Goal: Find specific page/section: Find specific page/section

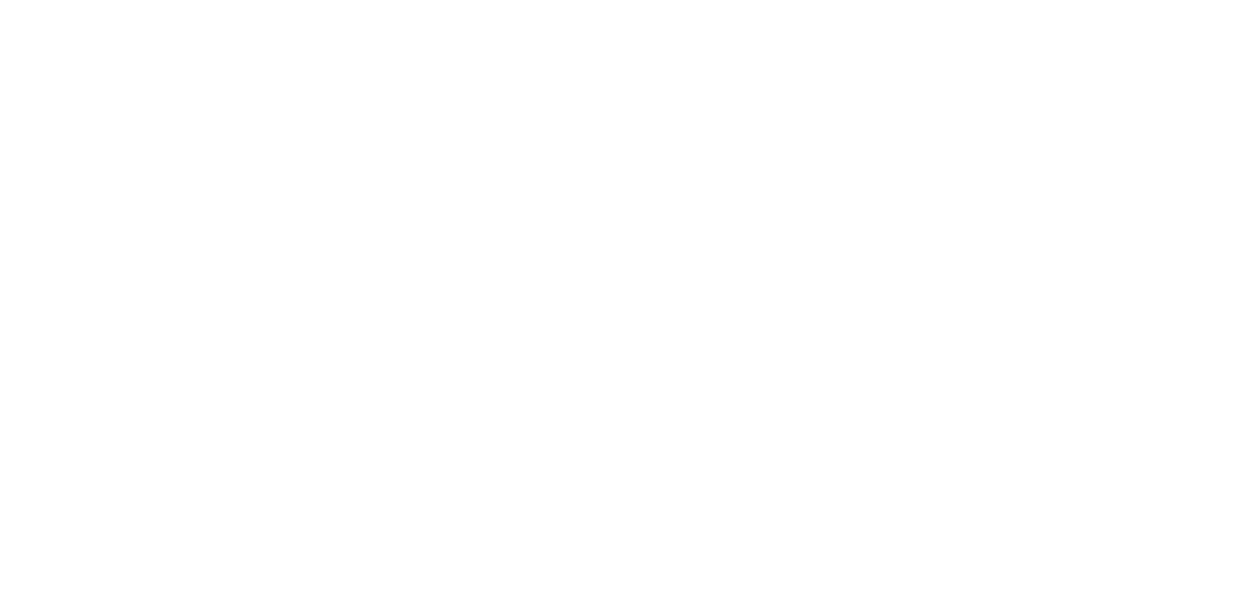
click at [169, 0] on html at bounding box center [619, 0] width 1238 height 0
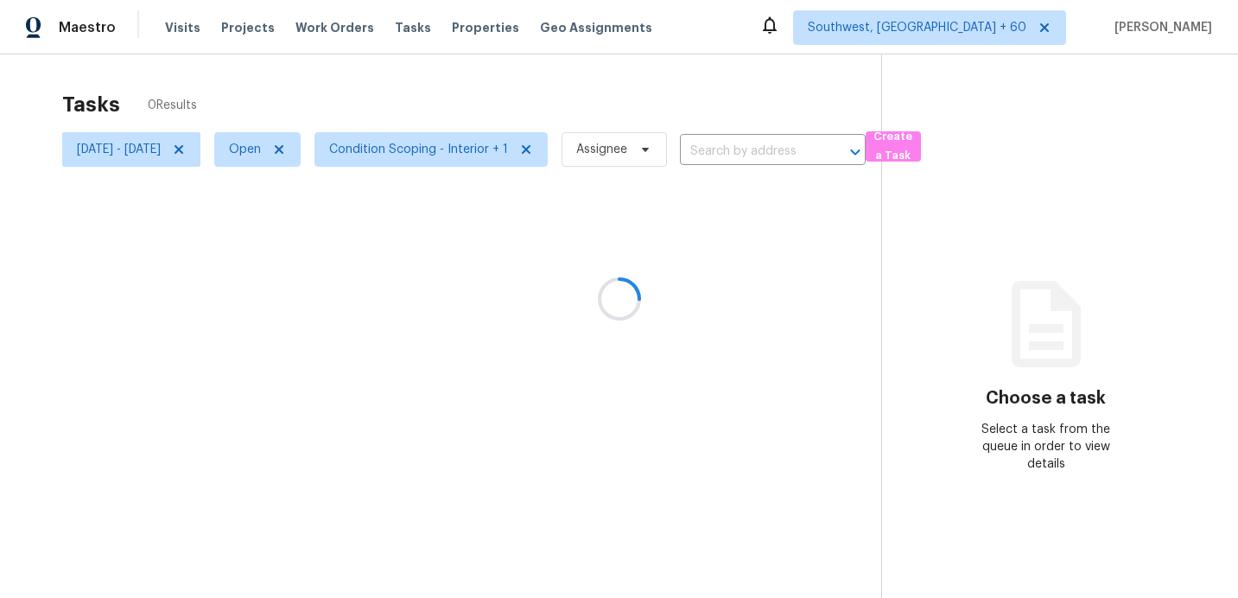
click at [181, 156] on div at bounding box center [619, 299] width 1238 height 598
click at [185, 145] on div at bounding box center [619, 299] width 1238 height 598
click at [156, 145] on div at bounding box center [619, 299] width 1238 height 598
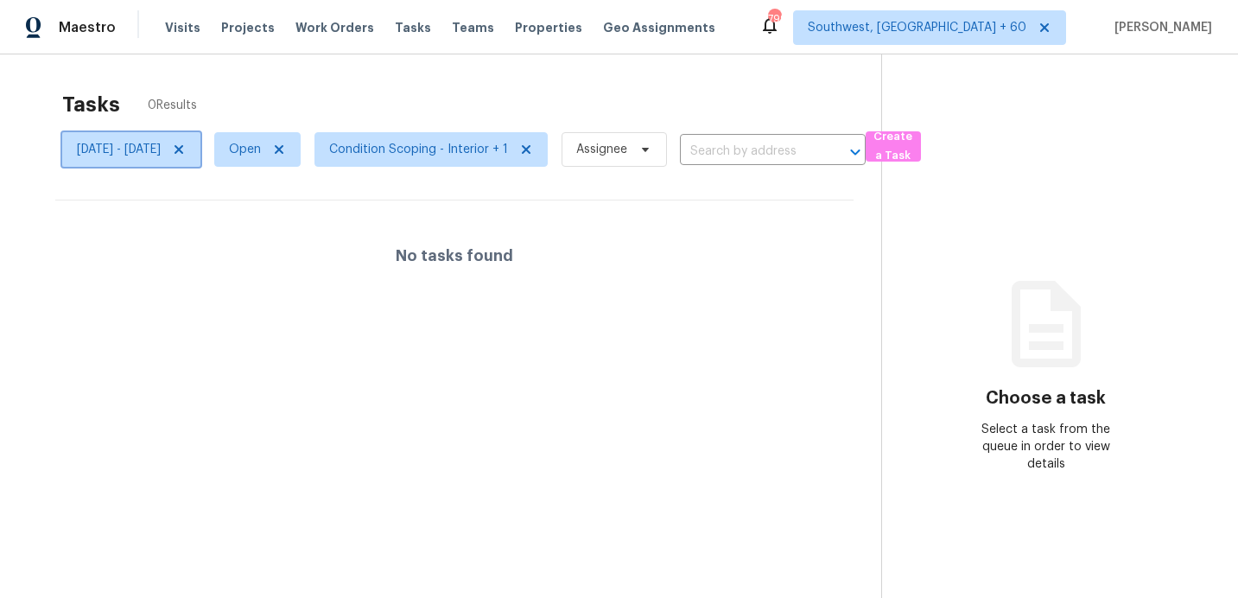
click at [157, 152] on span "Tue, Sep 02 - Tue, Sep 02" at bounding box center [119, 149] width 84 height 17
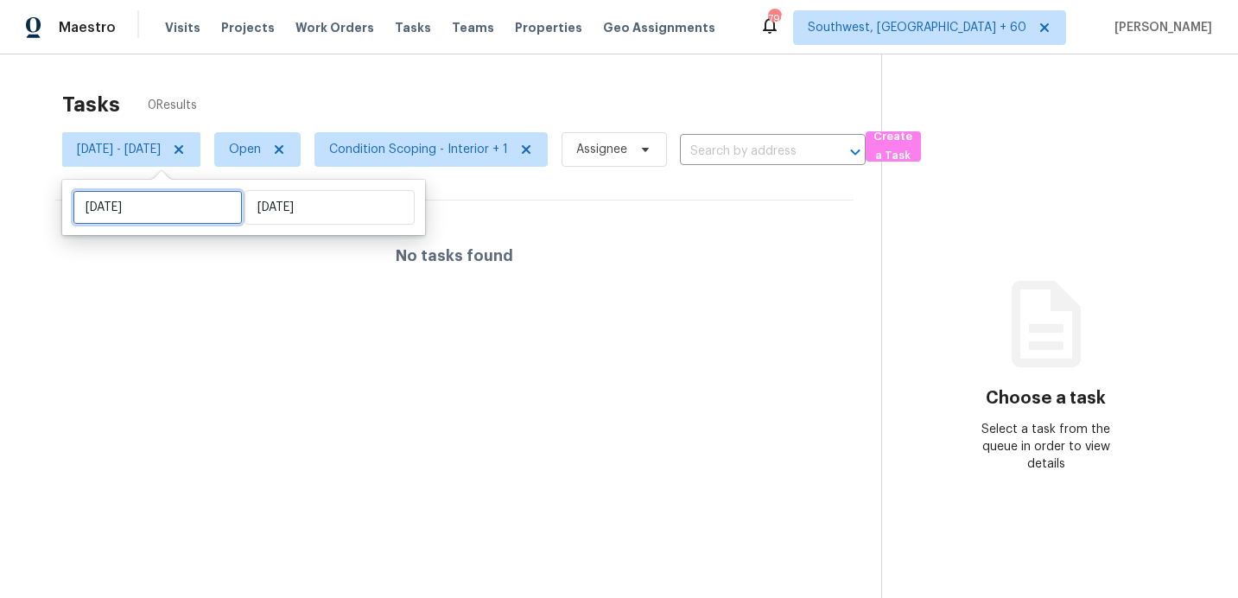
select select "8"
select select "2025"
select select "9"
select select "2025"
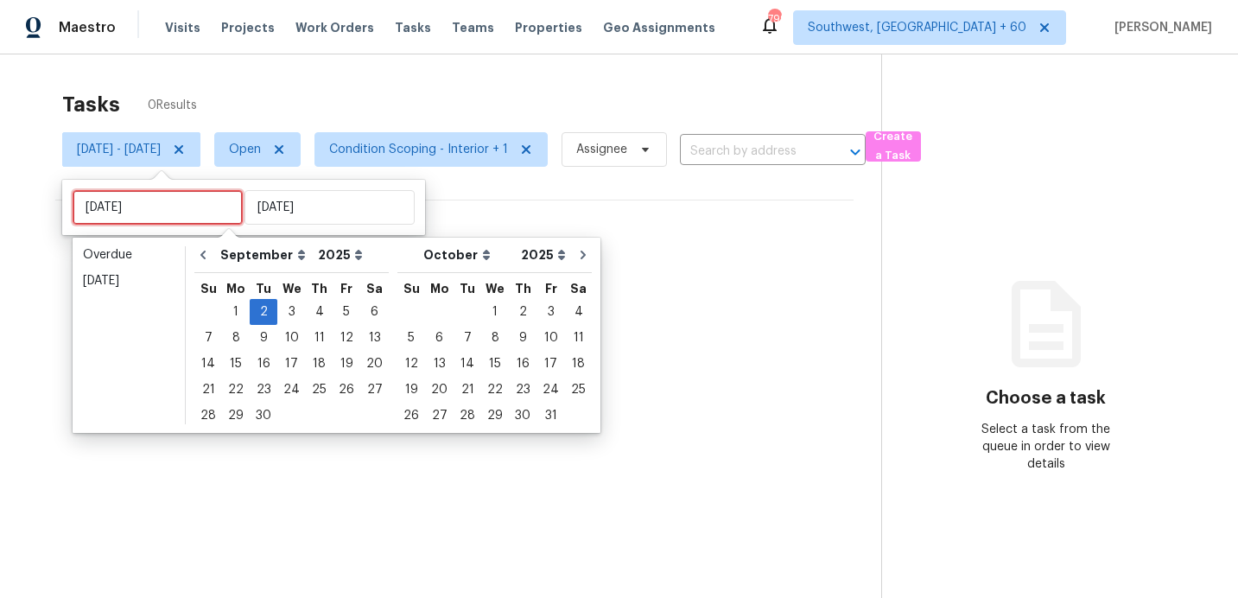
click at [184, 206] on input "Tue, Sep 02" at bounding box center [158, 207] width 170 height 35
type input "Thu, Sep 04"
click at [287, 320] on div "3" at bounding box center [291, 312] width 29 height 24
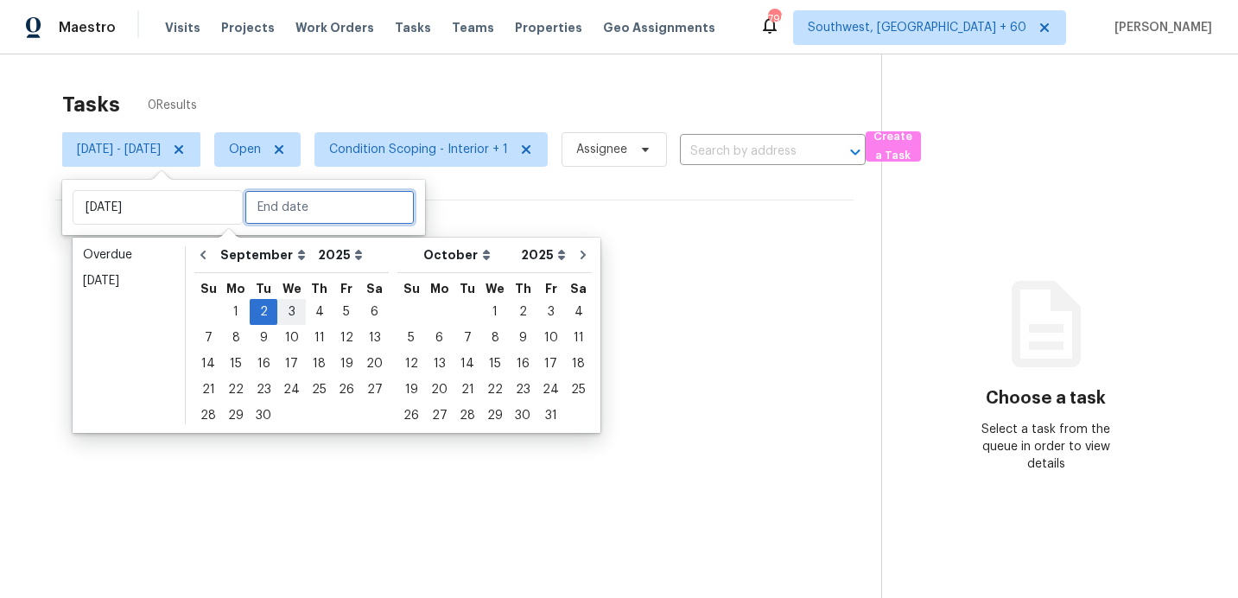
type input "Wed, Sep 03"
type input "Tue, Sep 02"
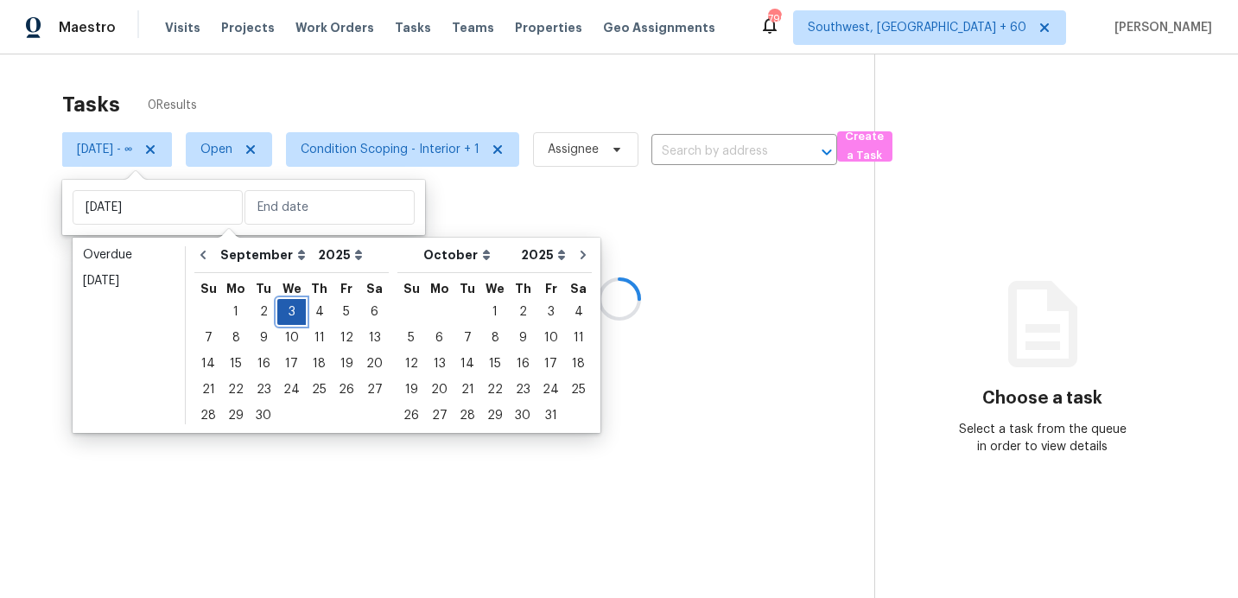
click at [287, 320] on div "3" at bounding box center [291, 312] width 29 height 24
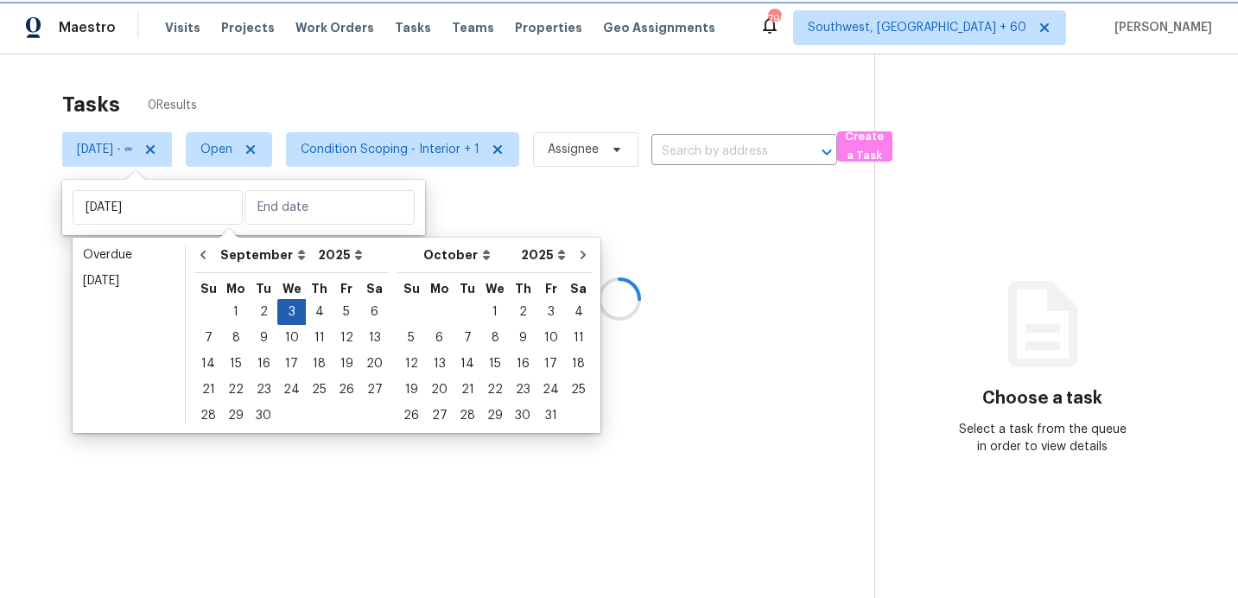
type input "Wed, Sep 03"
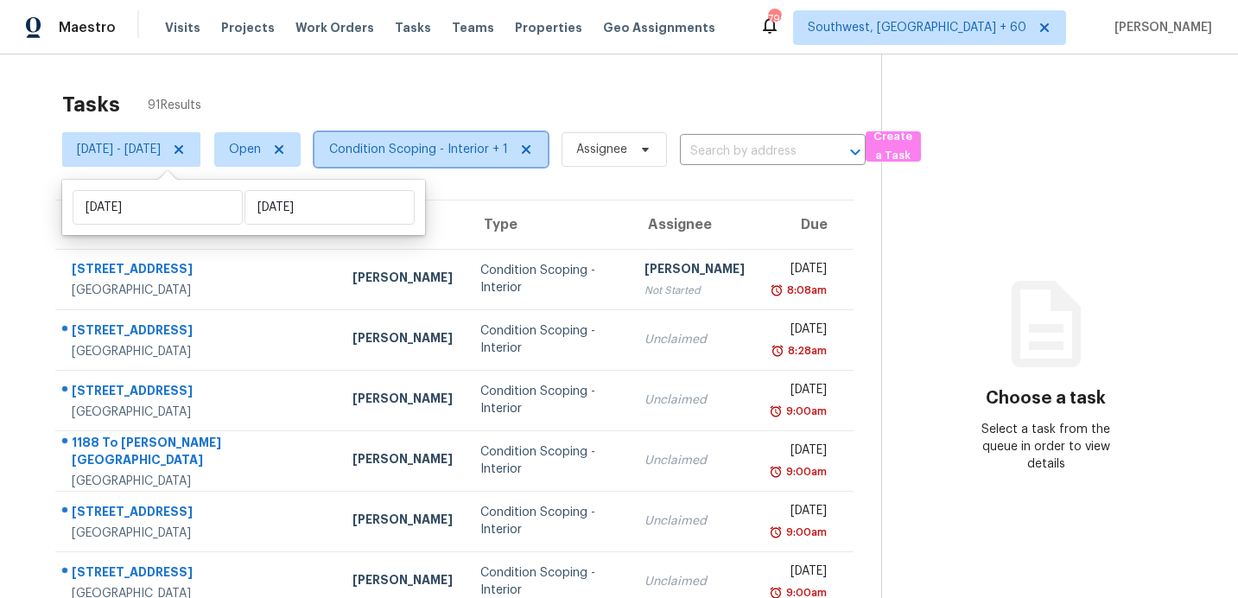
click at [468, 154] on span "Condition Scoping - Interior + 1" at bounding box center [418, 149] width 179 height 17
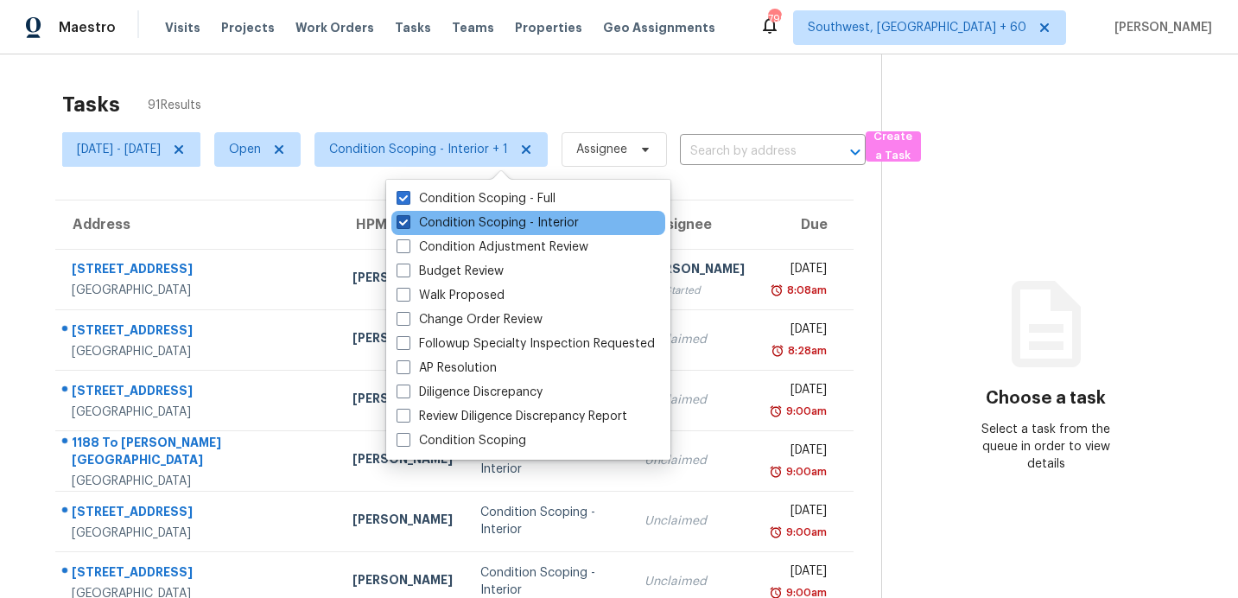
click at [481, 221] on label "Condition Scoping - Interior" at bounding box center [488, 222] width 182 height 17
click at [408, 221] on input "Condition Scoping - Interior" at bounding box center [402, 219] width 11 height 11
checkbox input "false"
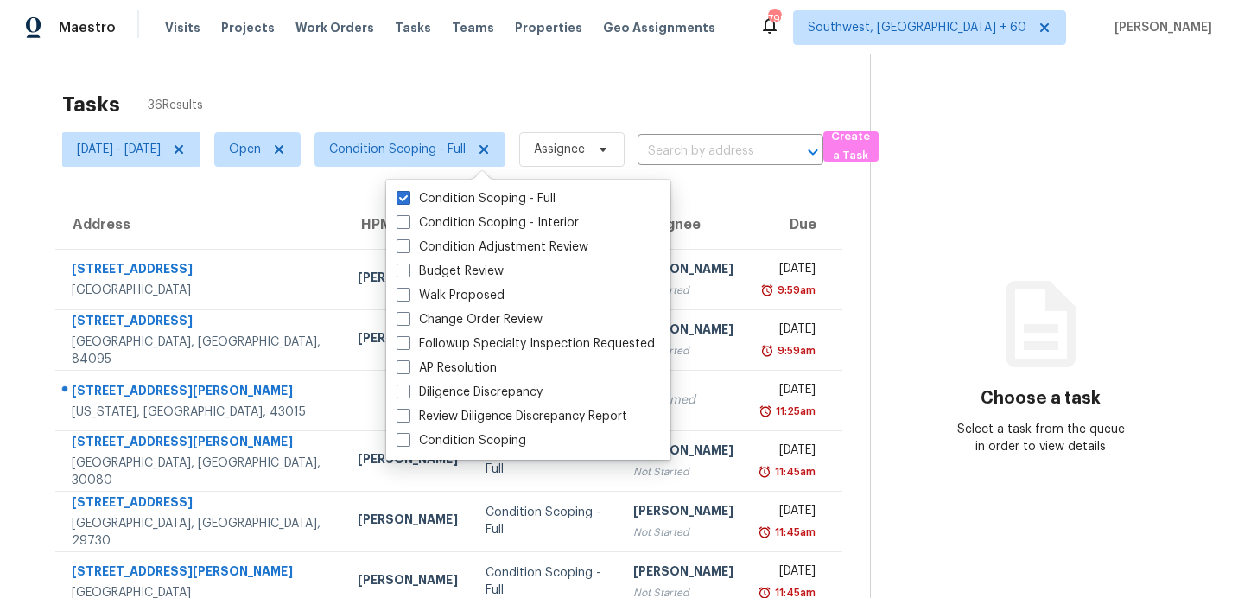
click at [531, 87] on div "Tasks 36 Results" at bounding box center [466, 104] width 808 height 45
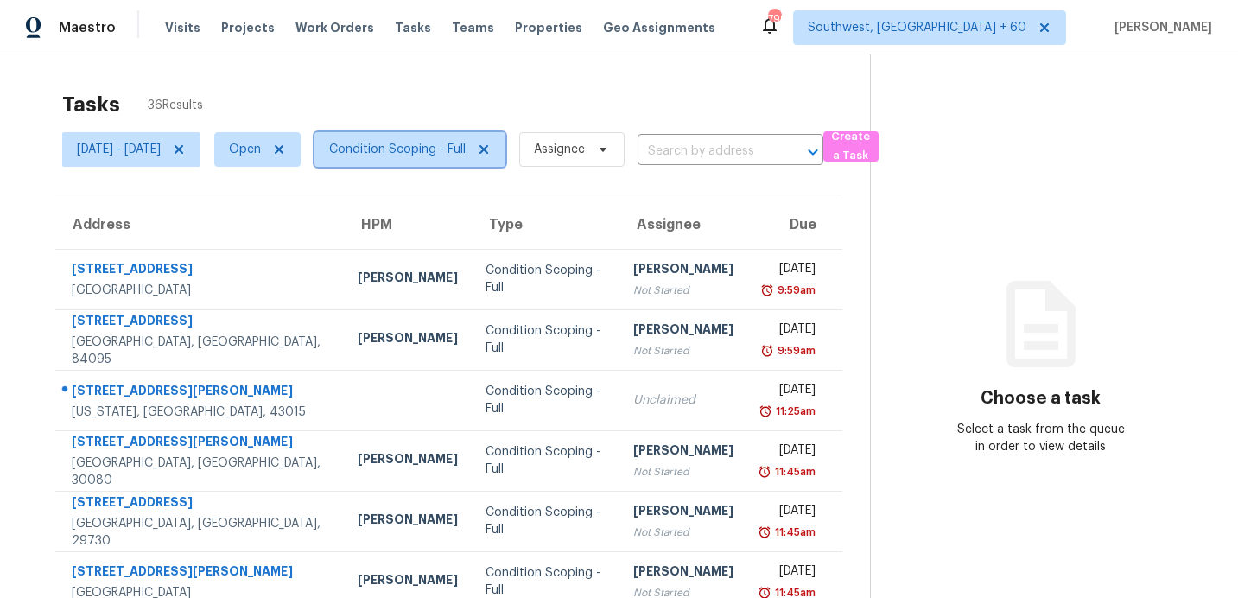
click at [454, 150] on span "Condition Scoping - Full" at bounding box center [397, 149] width 137 height 17
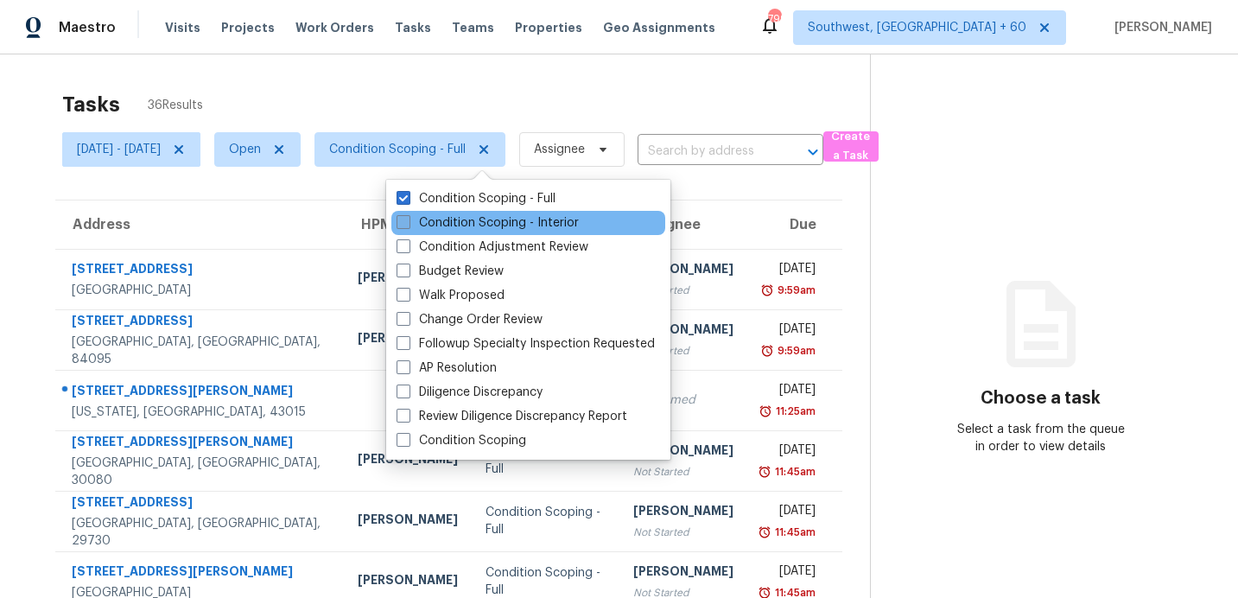
click at [454, 222] on label "Condition Scoping - Interior" at bounding box center [488, 222] width 182 height 17
click at [408, 222] on input "Condition Scoping - Interior" at bounding box center [402, 219] width 11 height 11
checkbox input "true"
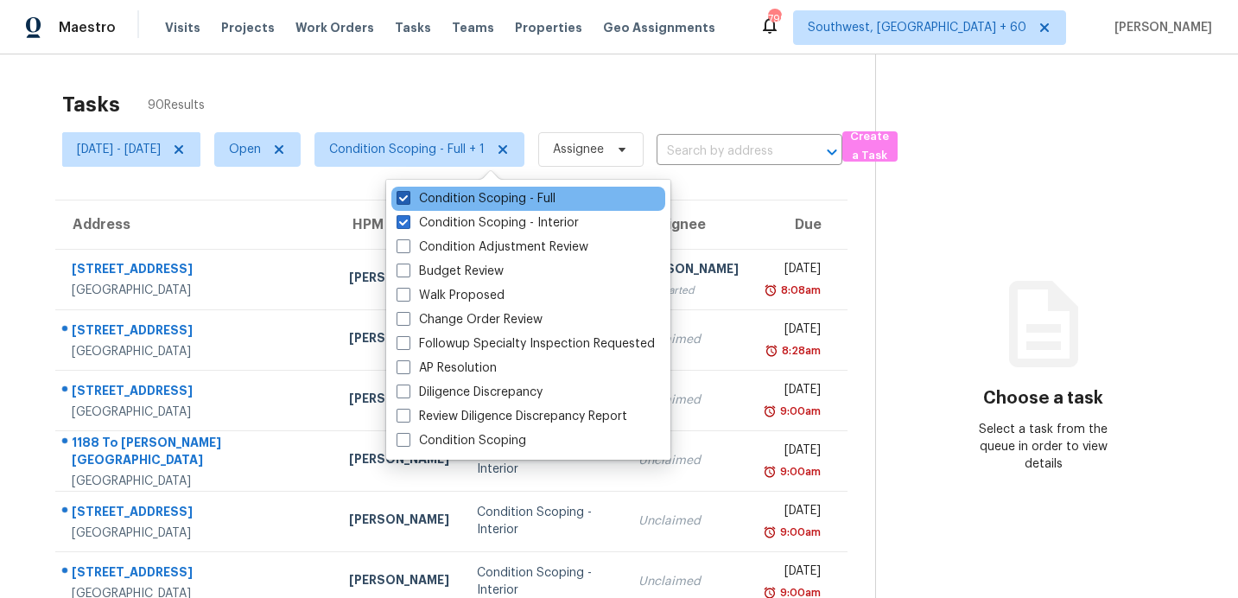
click at [460, 200] on label "Condition Scoping - Full" at bounding box center [476, 198] width 159 height 17
click at [408, 200] on input "Condition Scoping - Full" at bounding box center [402, 195] width 11 height 11
click at [460, 200] on label "Condition Scoping - Full" at bounding box center [476, 198] width 159 height 17
click at [408, 200] on input "Condition Scoping - Full" at bounding box center [402, 195] width 11 height 11
checkbox input "true"
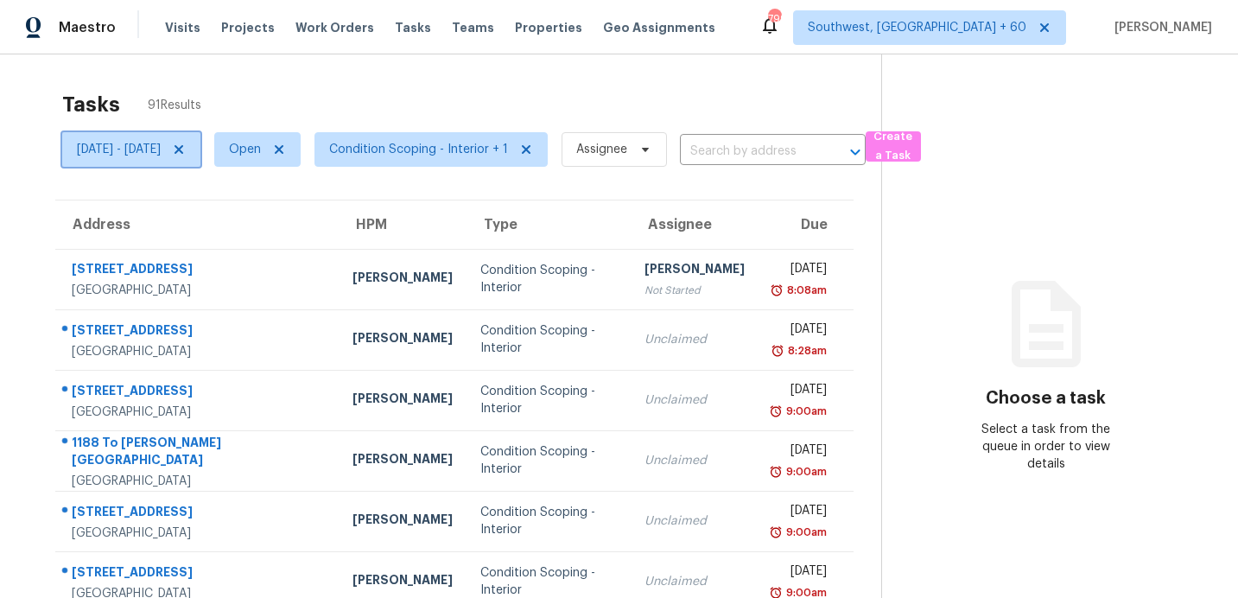
click at [183, 146] on icon at bounding box center [179, 149] width 9 height 9
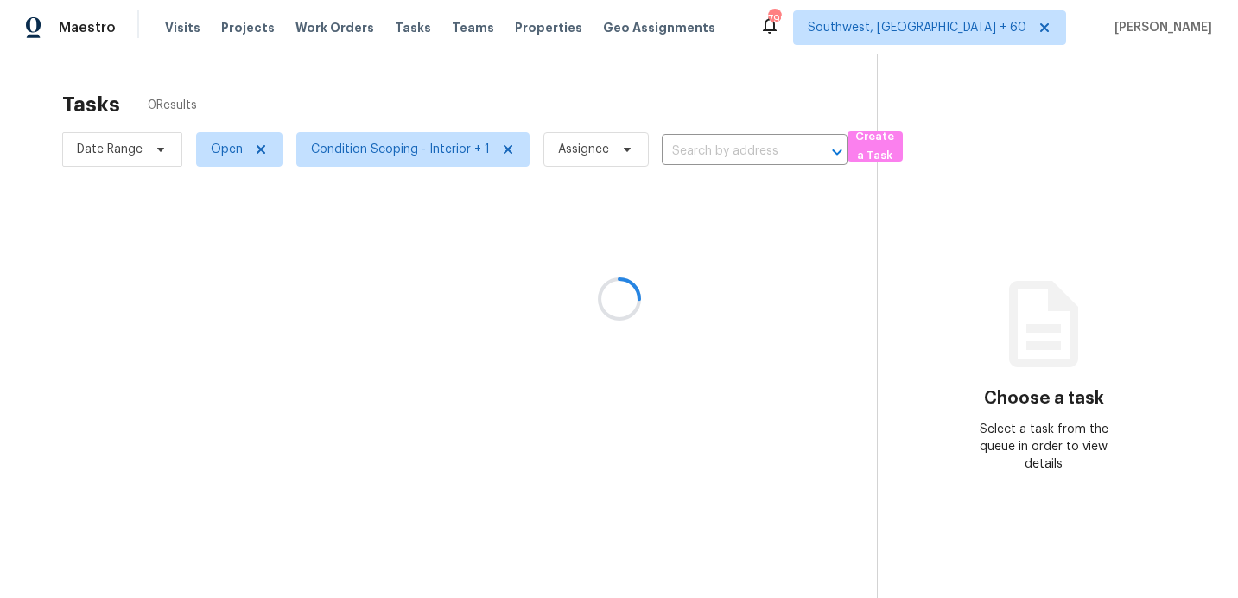
click at [293, 76] on div at bounding box center [619, 299] width 1238 height 598
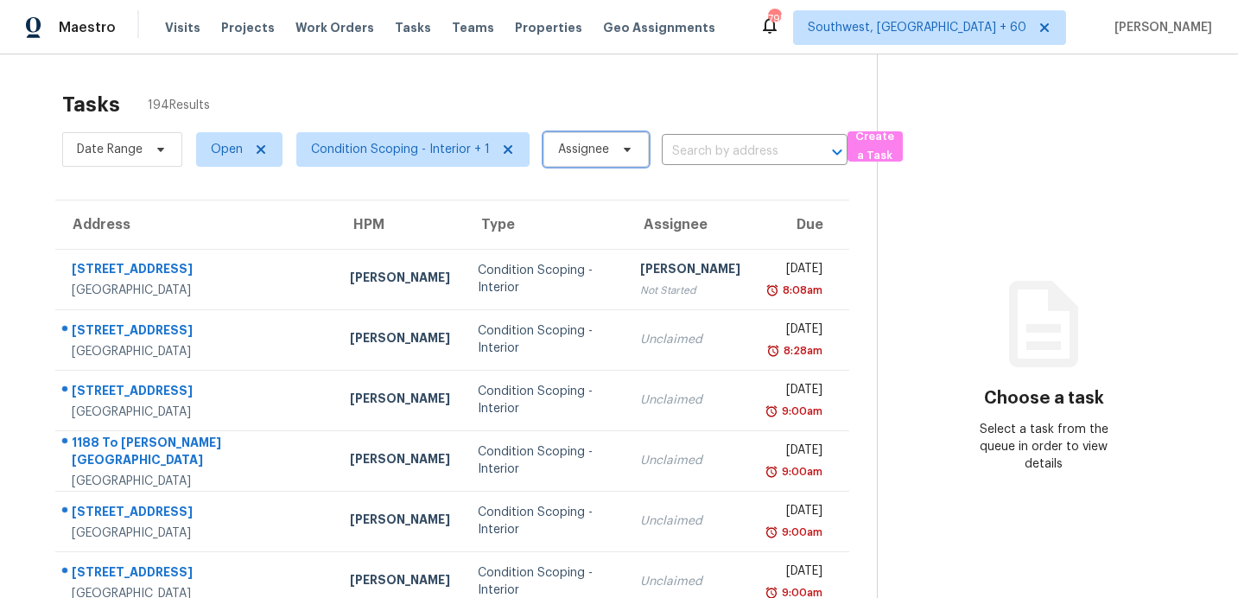
click at [563, 135] on span "Assignee" at bounding box center [596, 149] width 105 height 35
type input "Prem S"
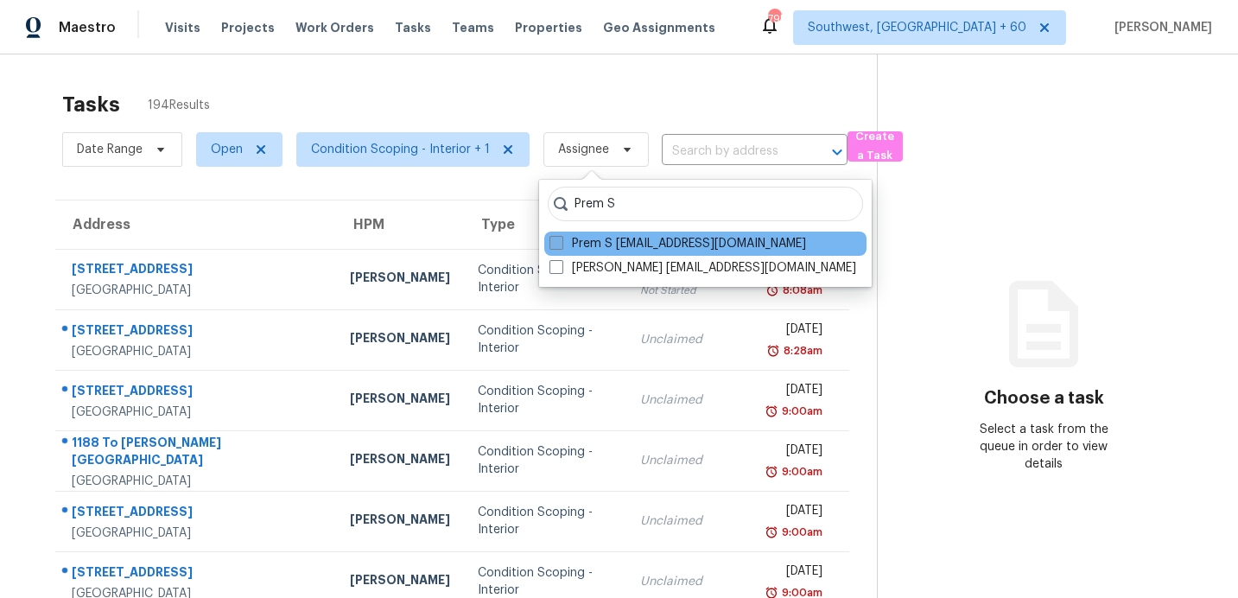
click at [663, 238] on label "Prem S prem.s@opendoor.com" at bounding box center [678, 243] width 257 height 17
click at [561, 238] on input "Prem S prem.s@opendoor.com" at bounding box center [555, 240] width 11 height 11
checkbox input "true"
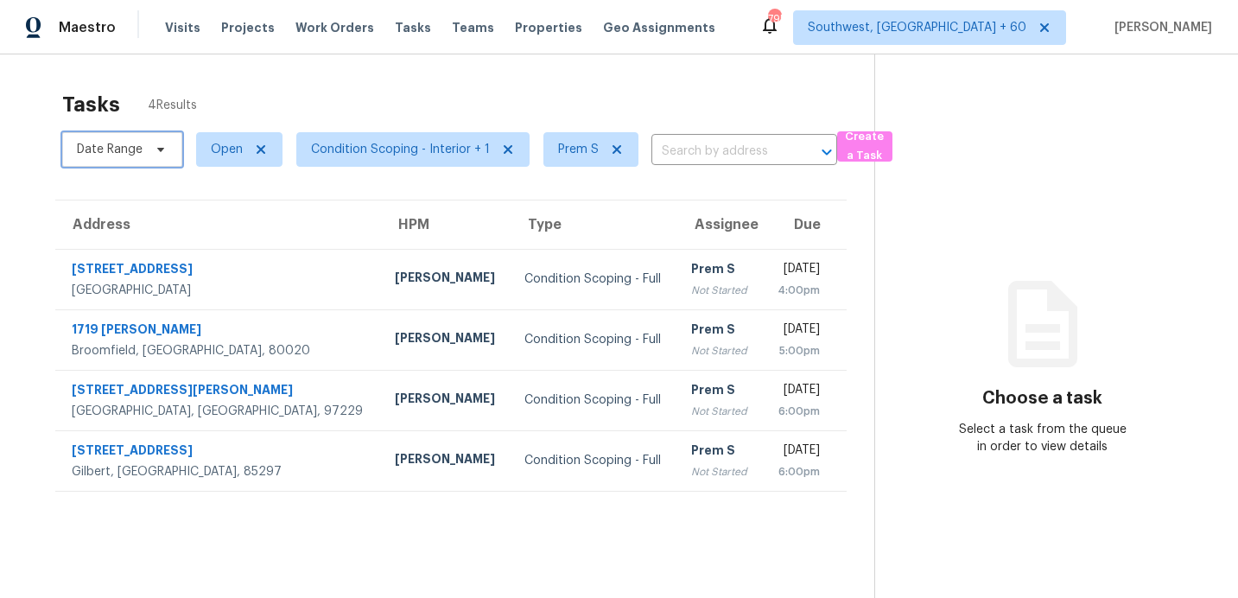
click at [108, 145] on span "Date Range" at bounding box center [110, 149] width 66 height 17
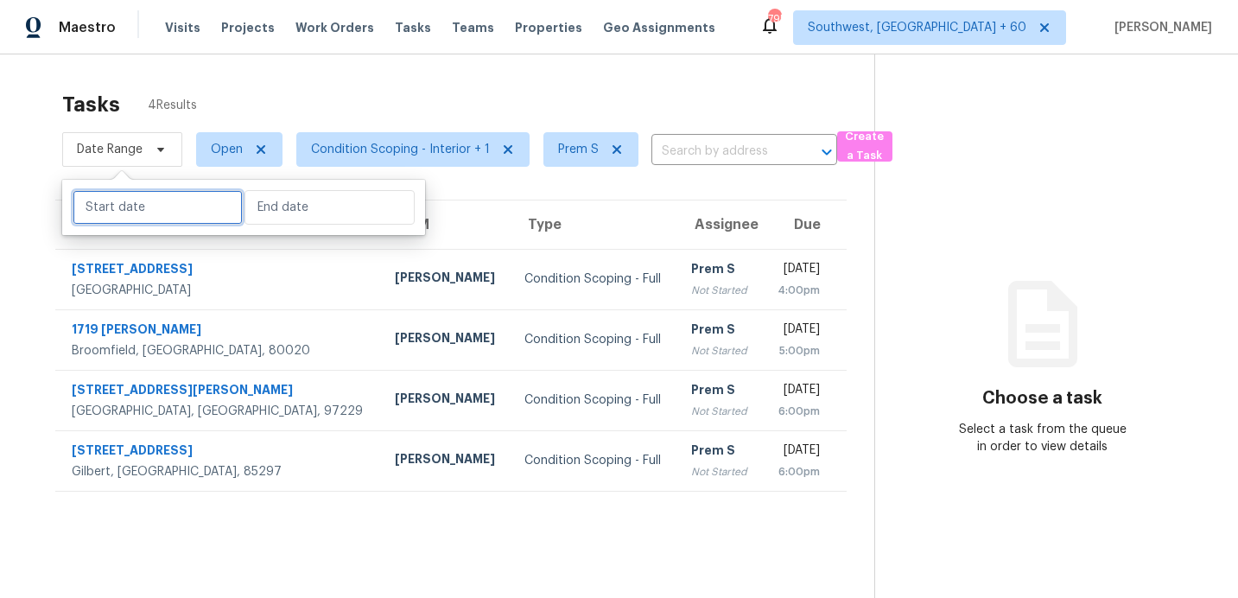
click at [149, 207] on input "text" at bounding box center [158, 207] width 170 height 35
select select "8"
select select "2025"
select select "9"
select select "2025"
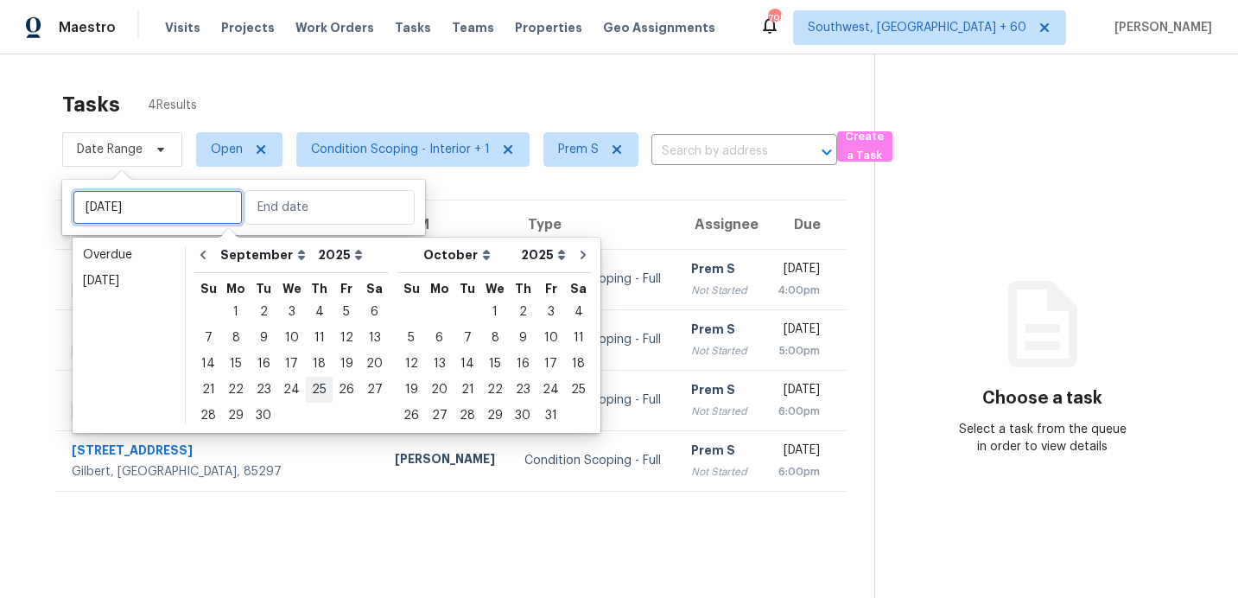
type input "Sun, Oct 26"
click at [283, 315] on div "3" at bounding box center [291, 312] width 29 height 24
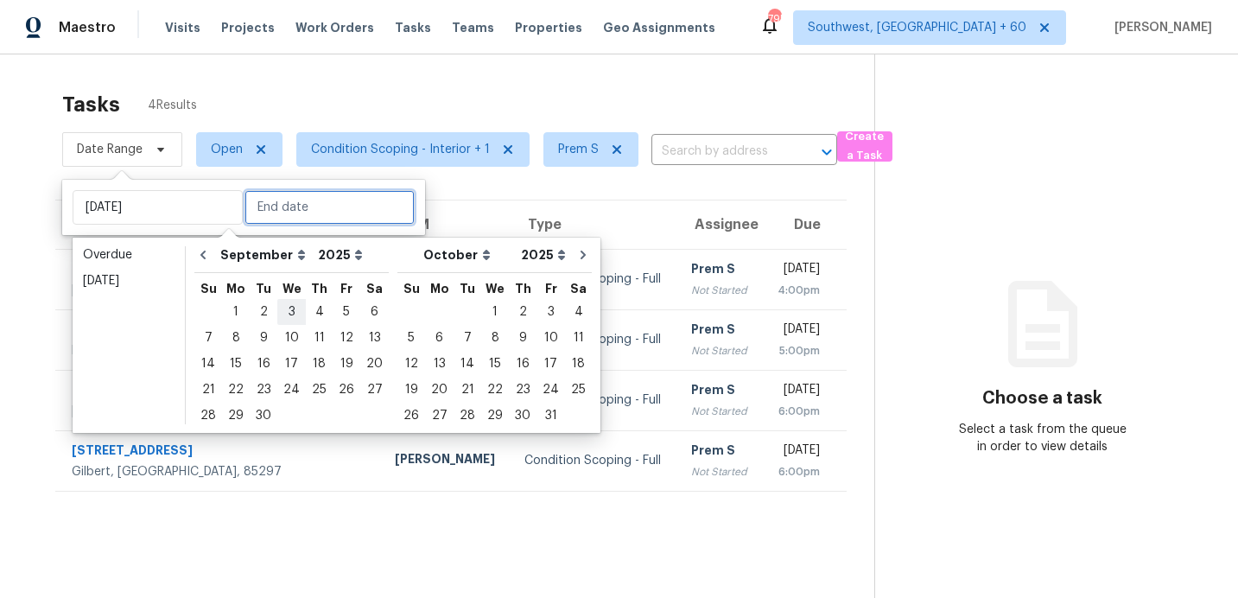
type input "Wed, Sep 03"
click at [283, 315] on div "3" at bounding box center [291, 312] width 29 height 24
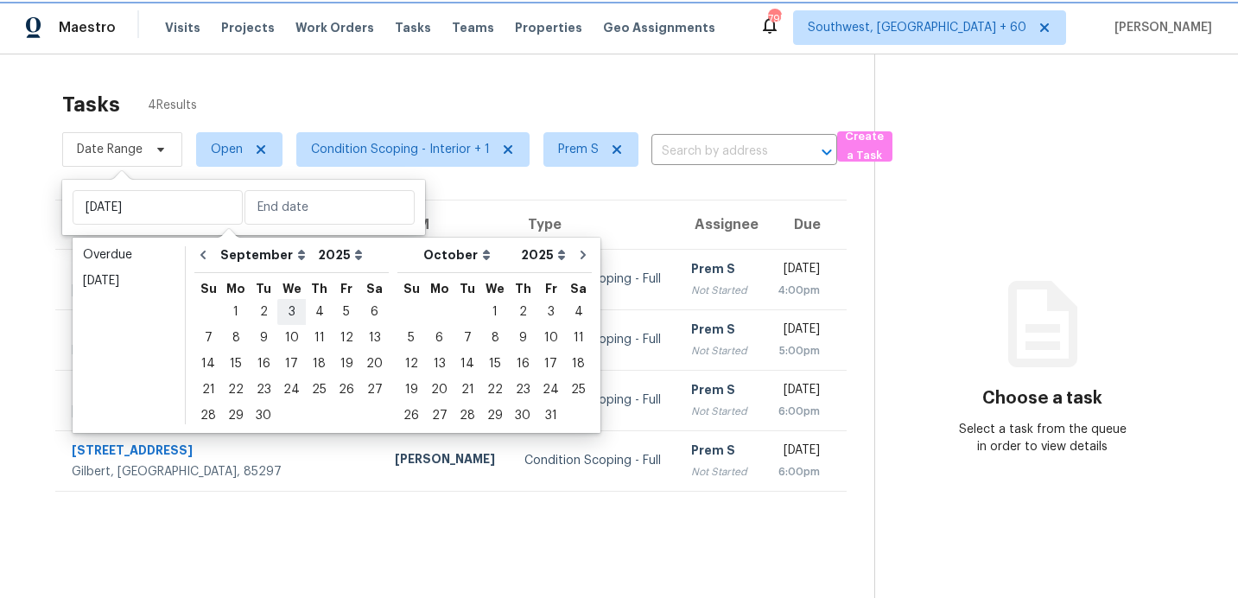
type input "Wed, Sep 03"
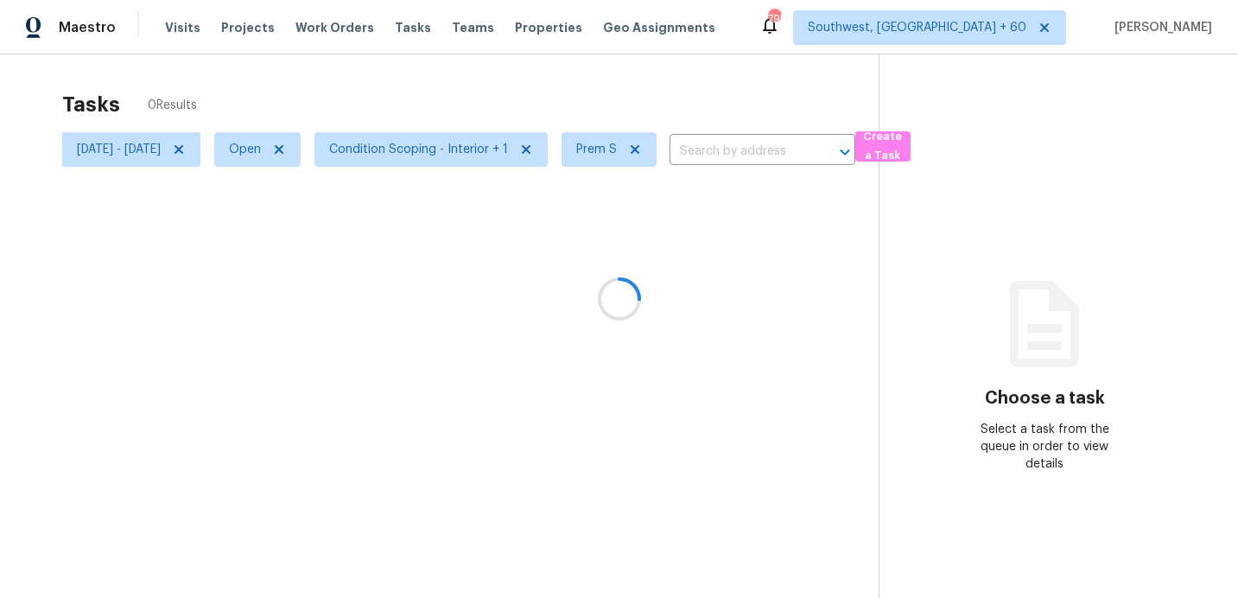
click at [293, 87] on div at bounding box center [619, 299] width 1238 height 598
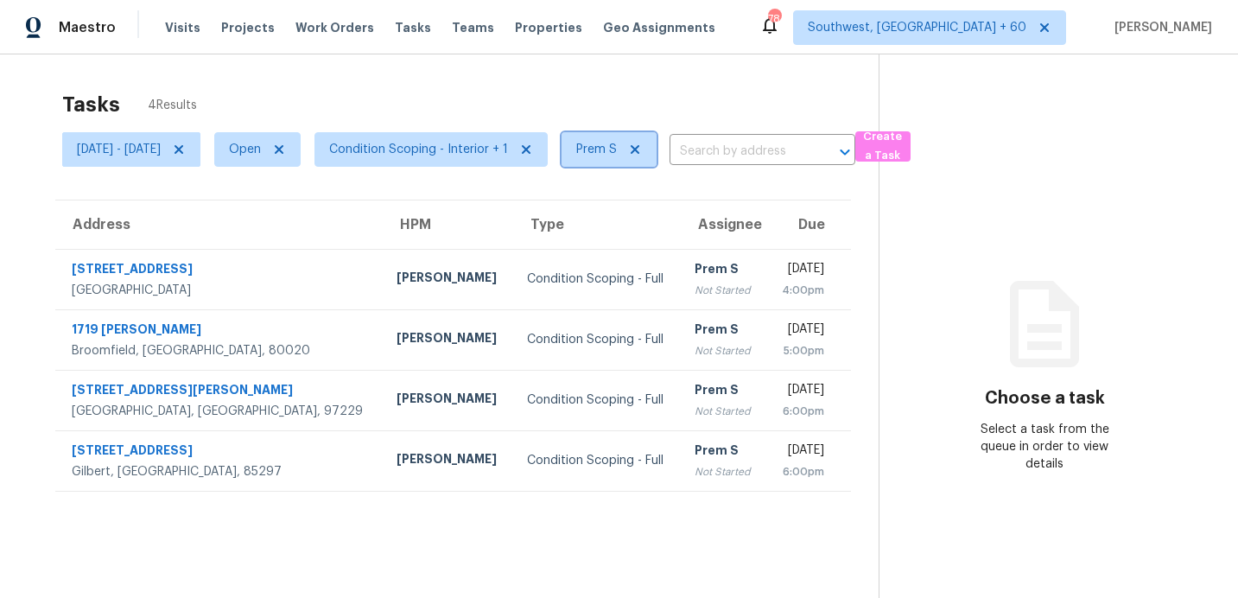
click at [642, 149] on icon at bounding box center [635, 150] width 14 height 14
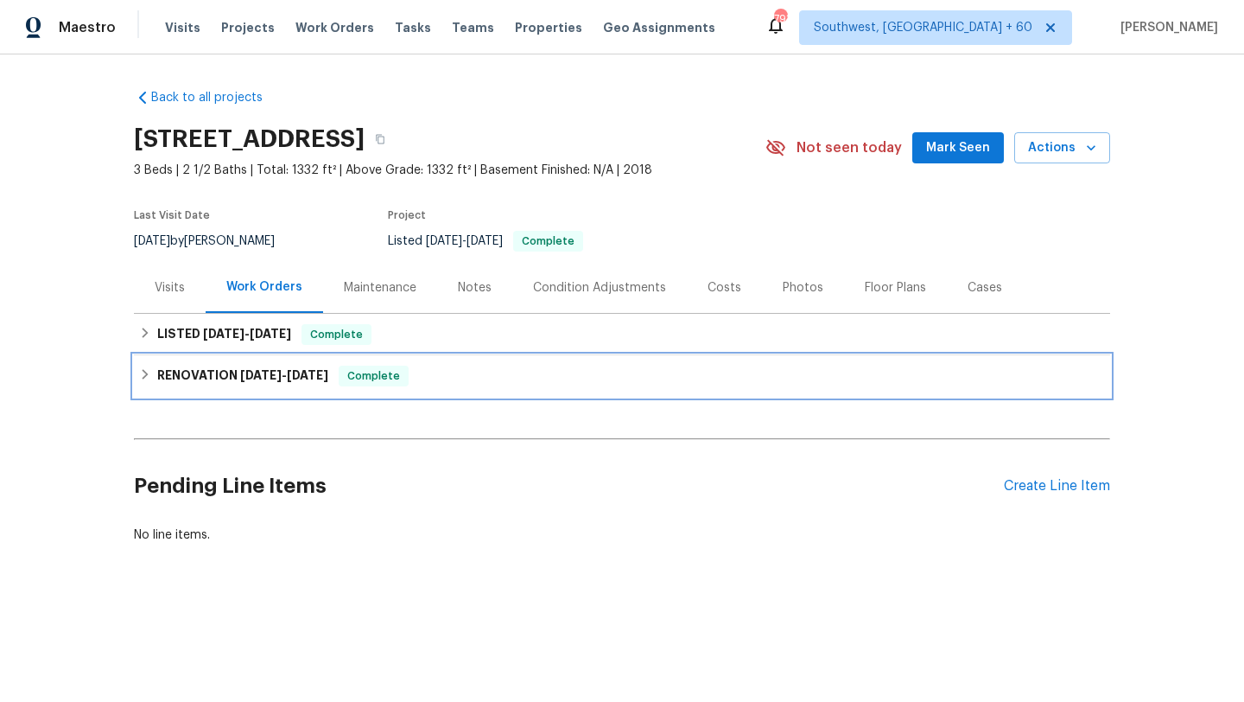
click at [265, 378] on span "7/8/25" at bounding box center [260, 375] width 41 height 12
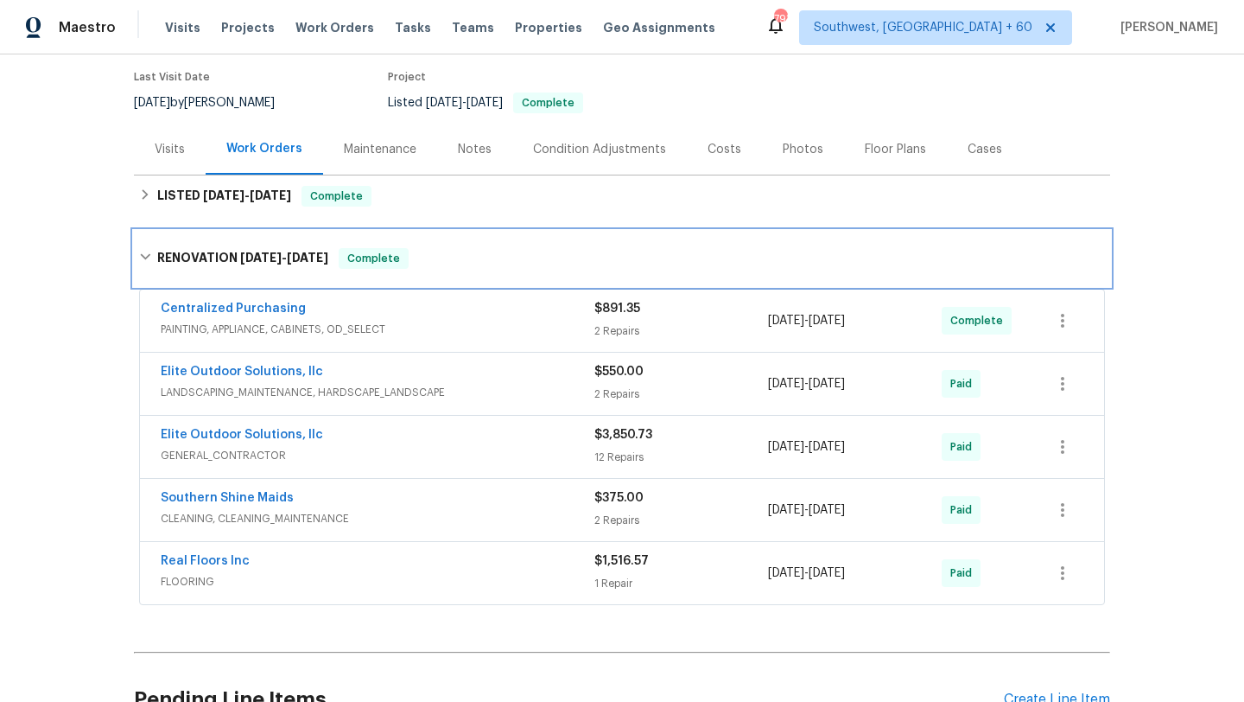
scroll to position [137, 0]
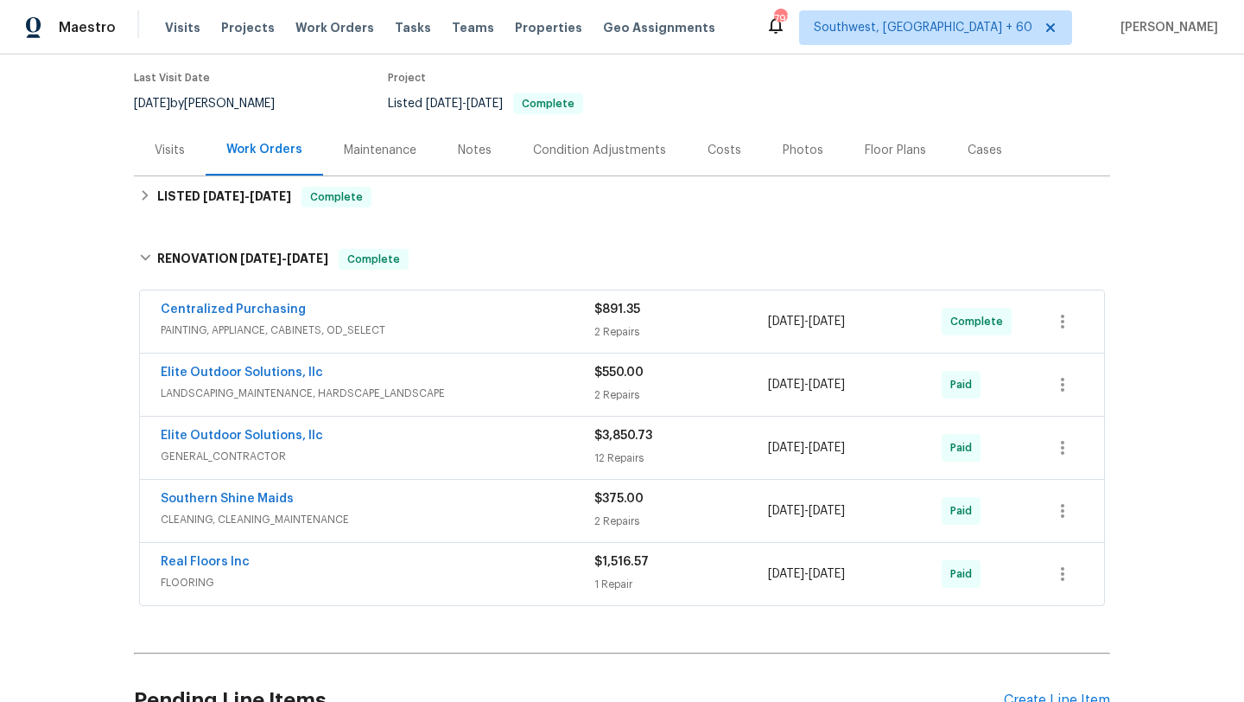
click at [583, 574] on span "FLOORING" at bounding box center [378, 582] width 434 height 17
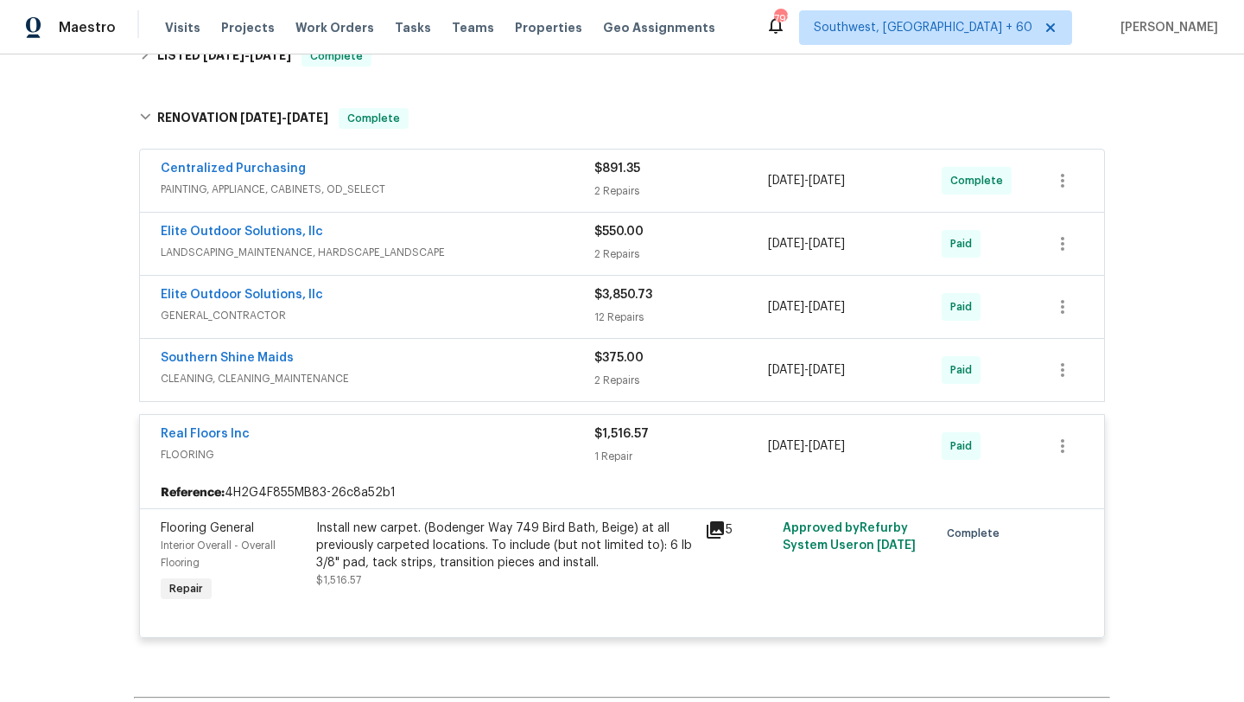
scroll to position [288, 0]
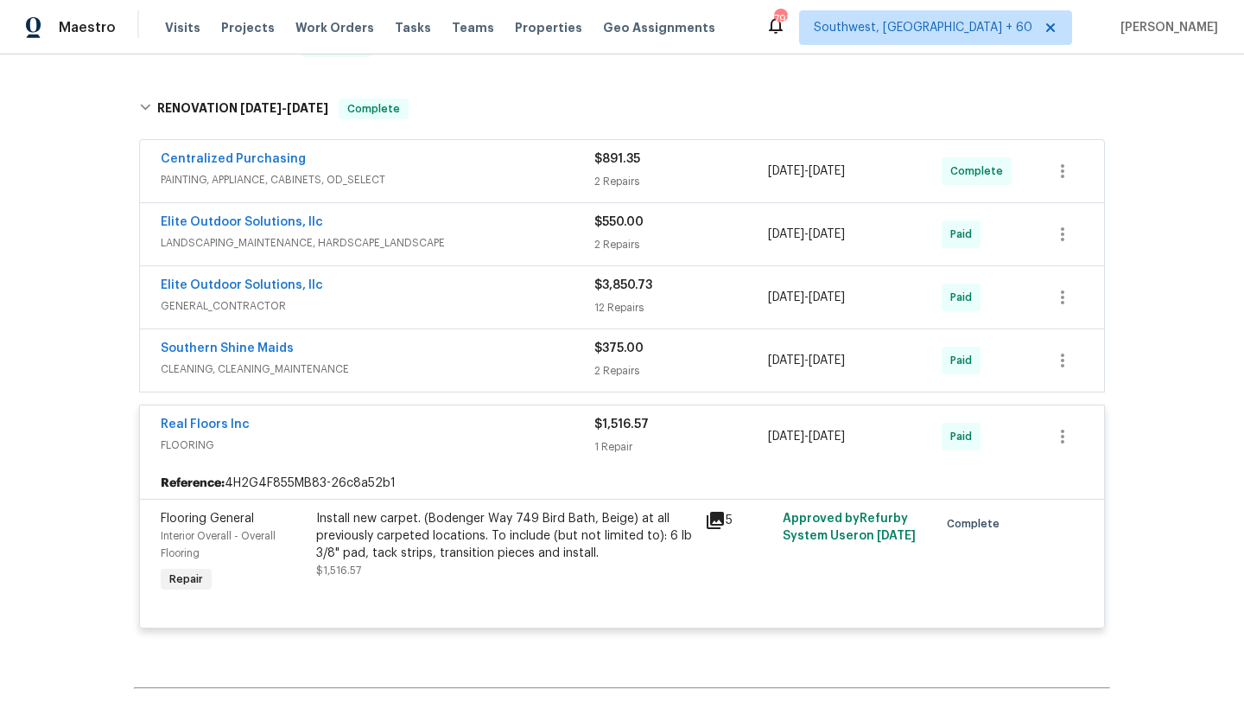
click at [715, 521] on icon at bounding box center [715, 520] width 21 height 21
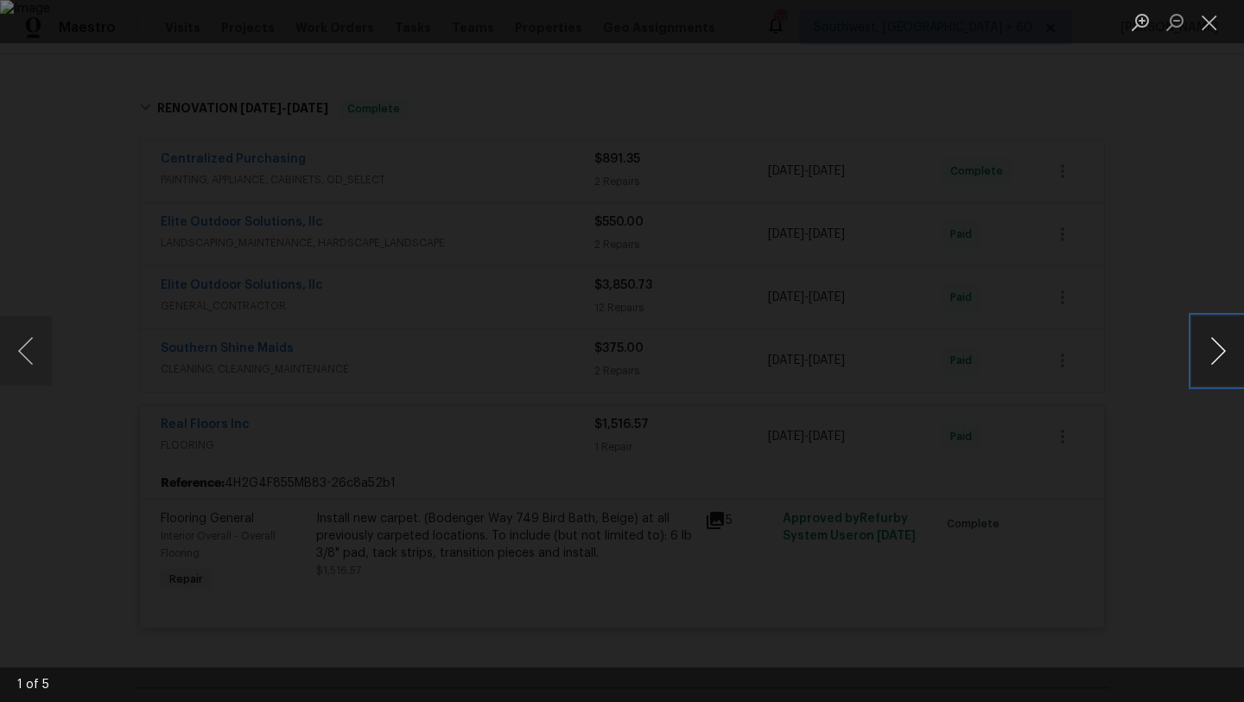
click at [1219, 356] on button "Next image" at bounding box center [1219, 350] width 52 height 69
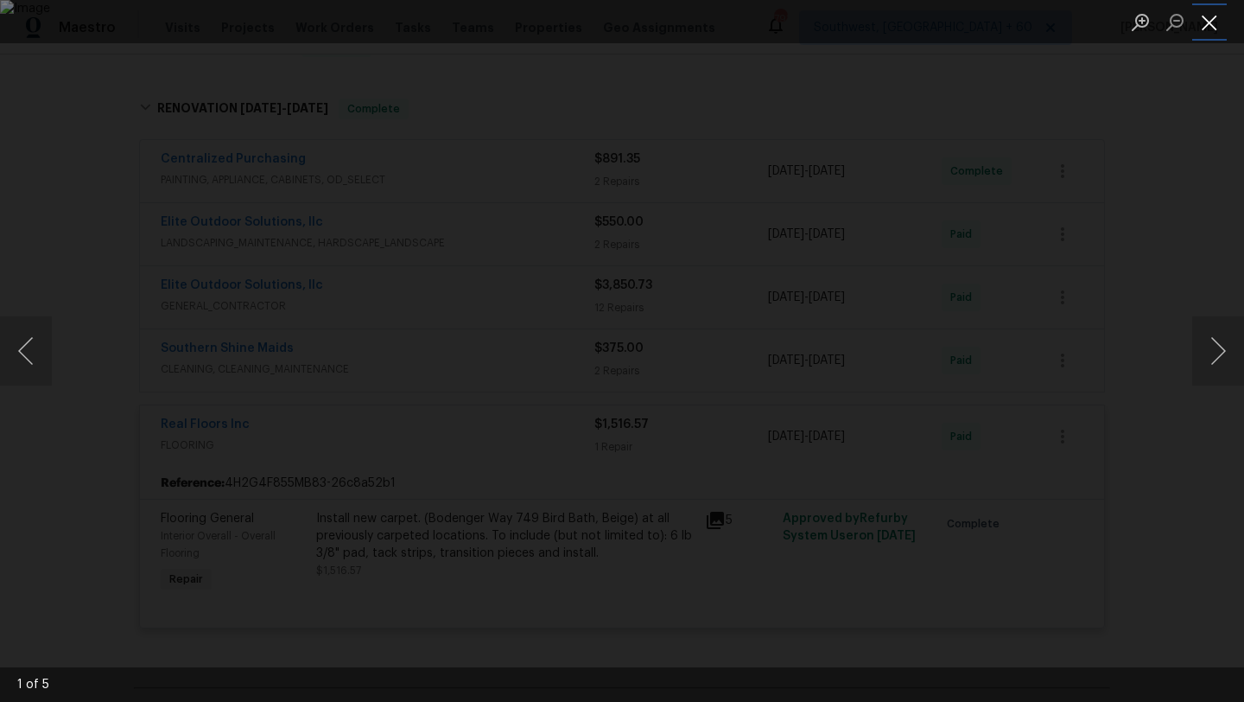
click at [1213, 22] on button "Close lightbox" at bounding box center [1210, 22] width 35 height 30
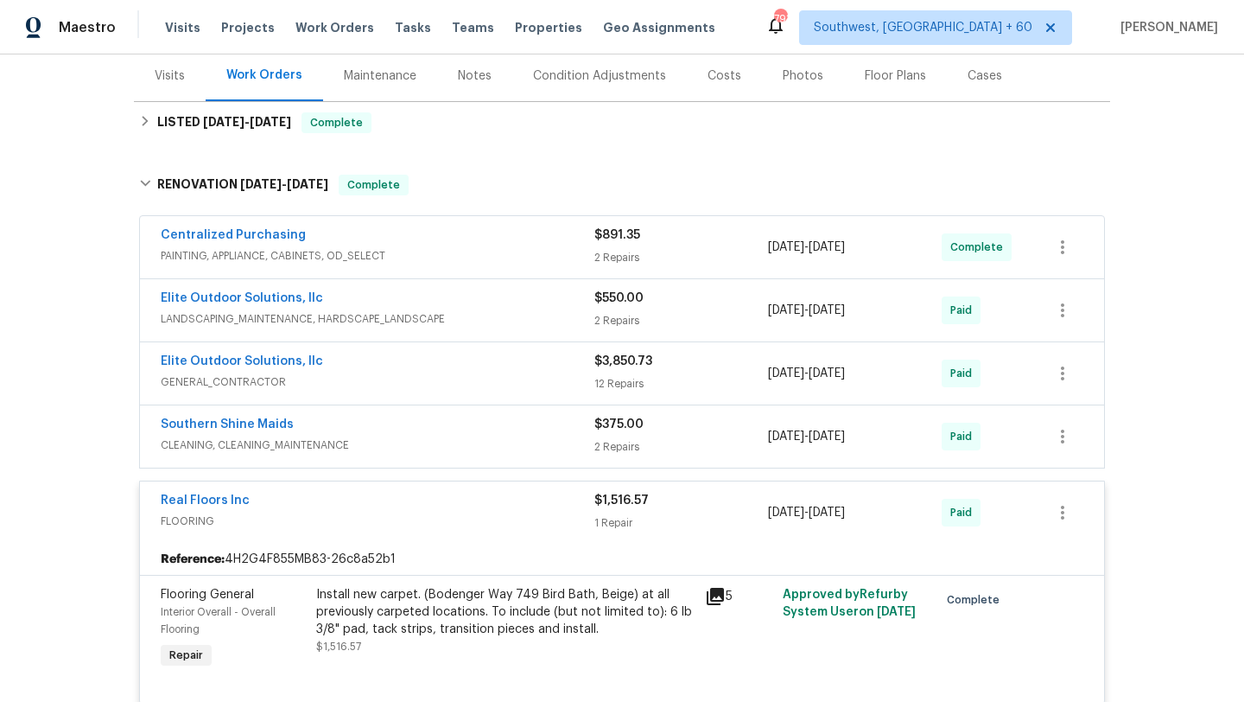
scroll to position [202, 0]
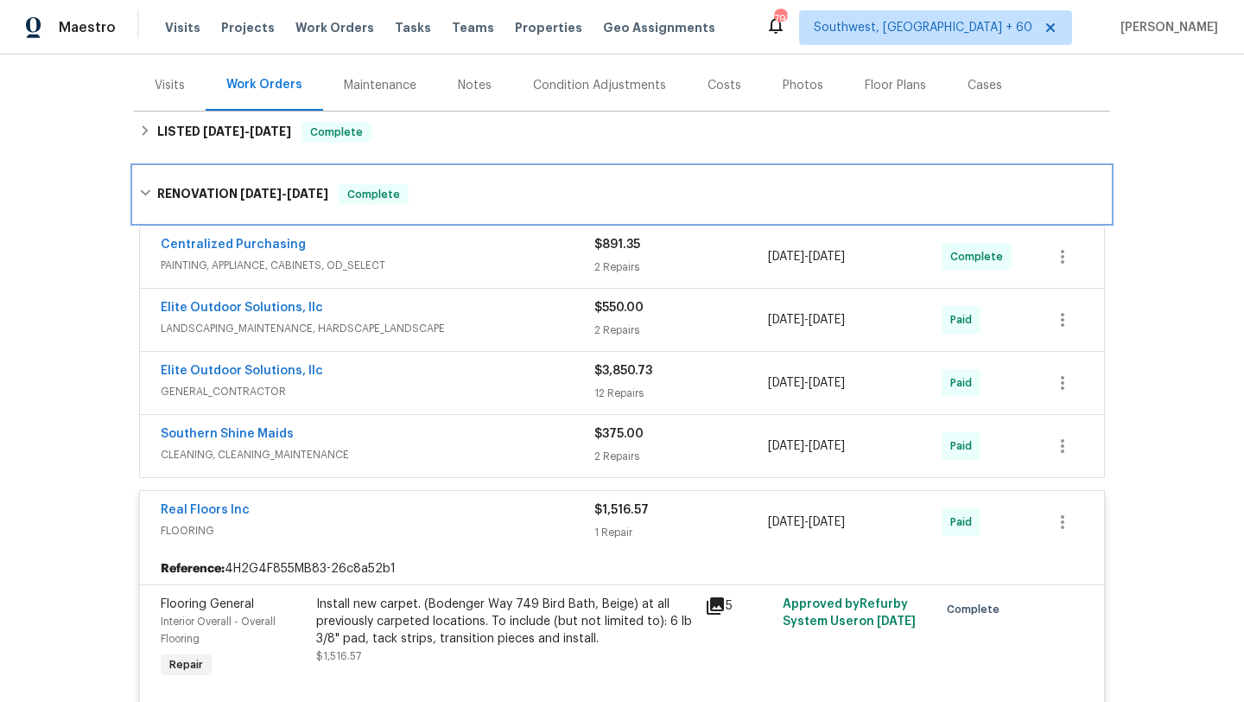
click at [255, 192] on span "7/8/25" at bounding box center [260, 194] width 41 height 12
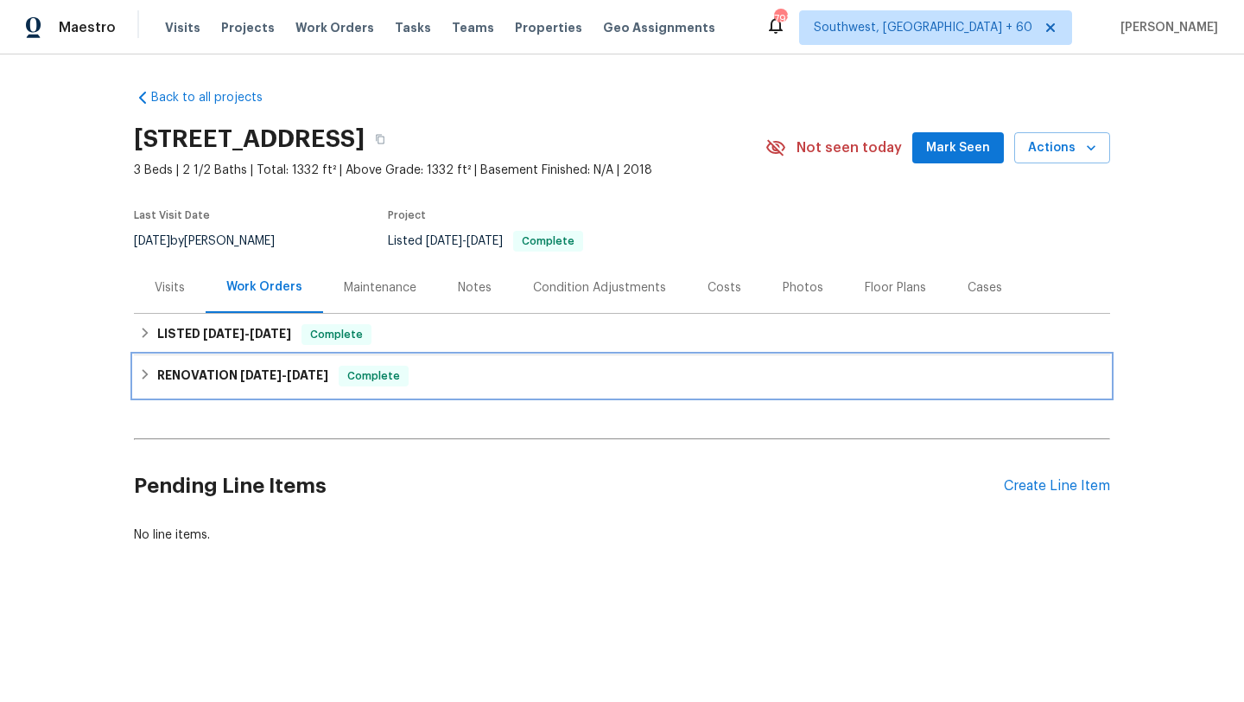
scroll to position [0, 0]
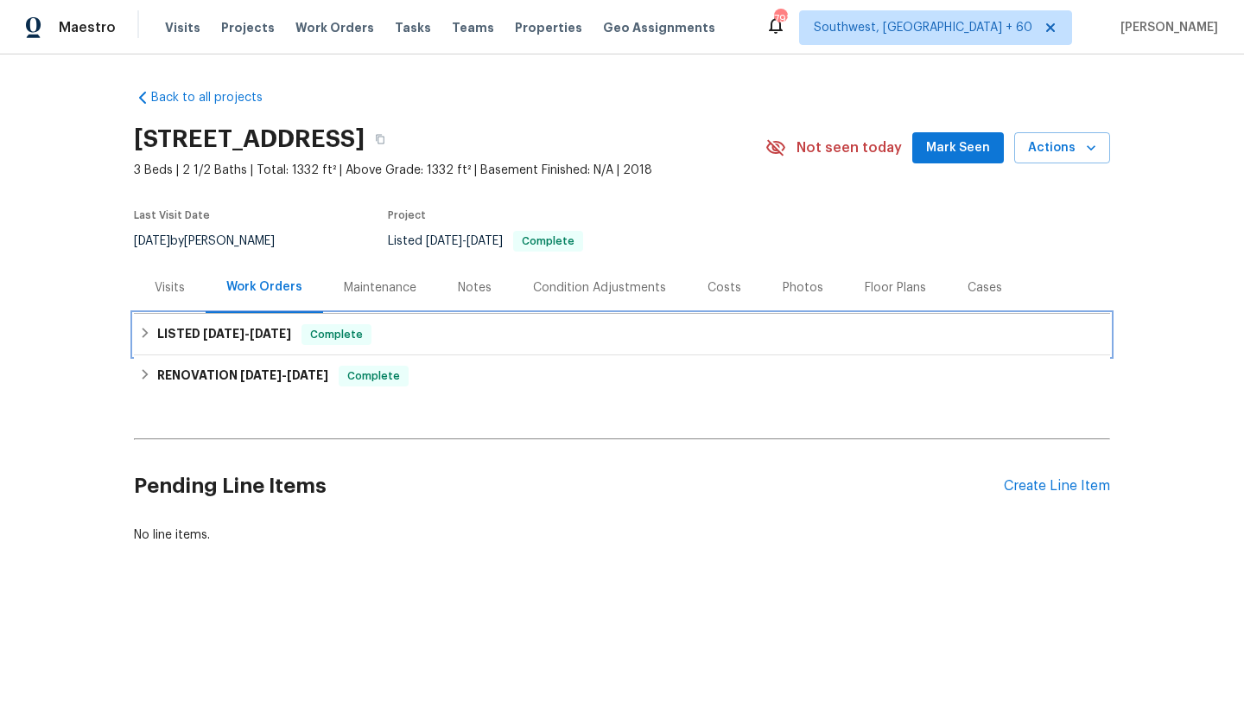
click at [248, 332] on span "7/23/25 - 7/24/25" at bounding box center [247, 334] width 88 height 12
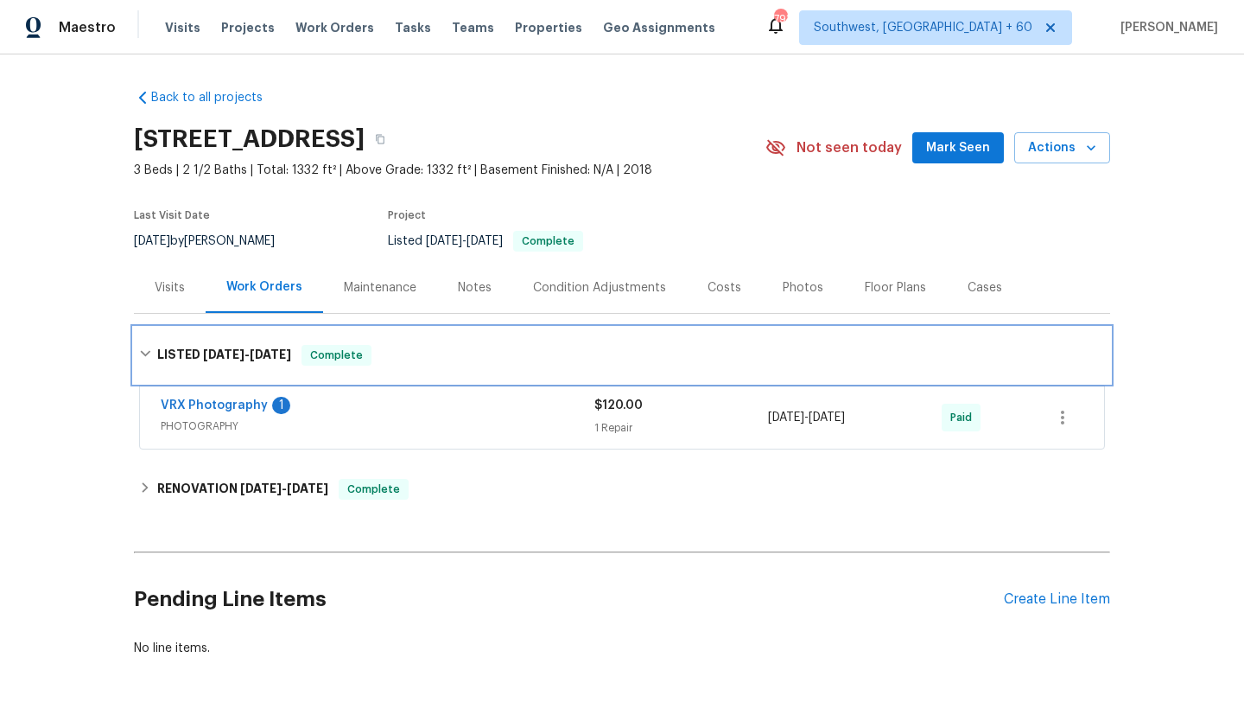
click at [229, 347] on h6 "LISTED 7/23/25 - 7/24/25" at bounding box center [224, 355] width 134 height 21
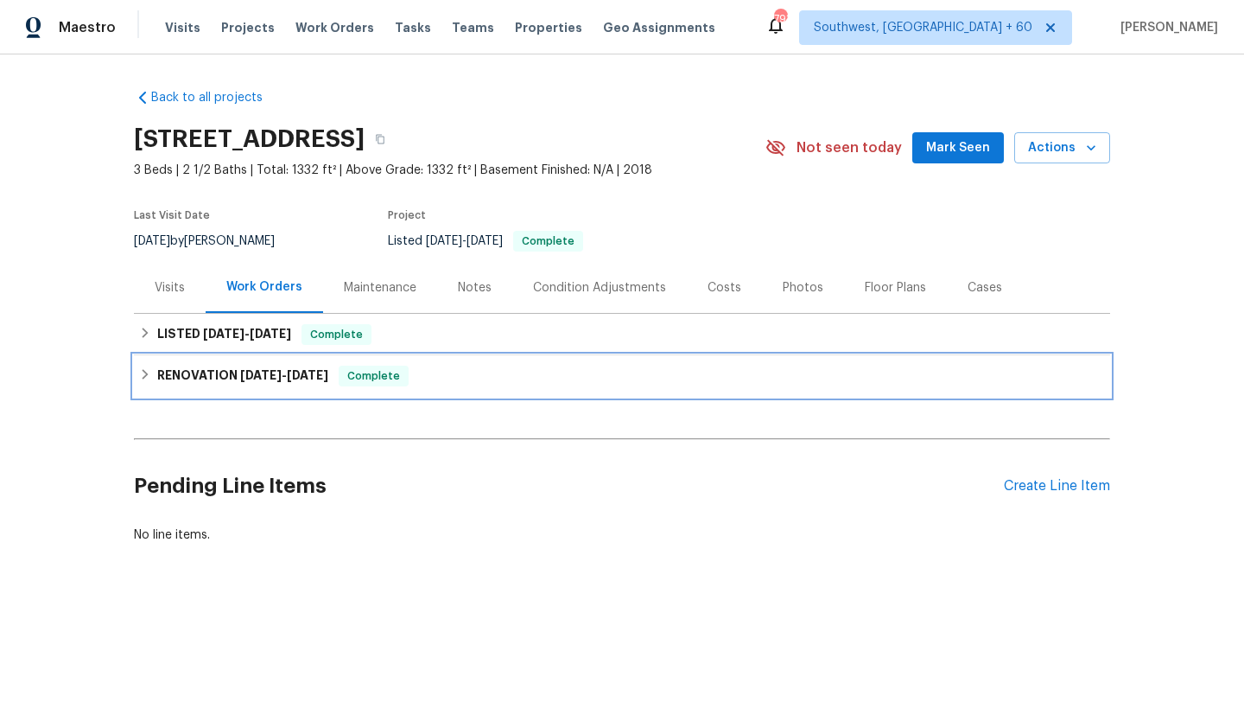
click at [232, 380] on h6 "RENOVATION 7/8/25 - 7/16/25" at bounding box center [242, 376] width 171 height 21
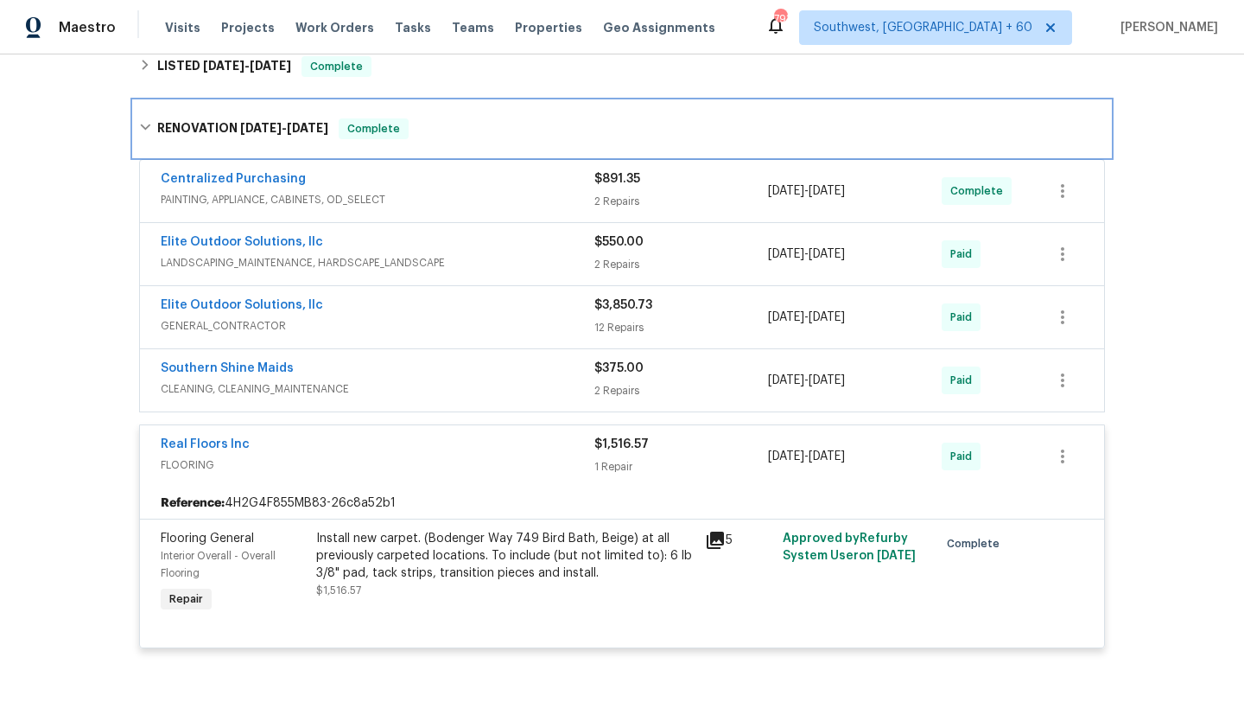
scroll to position [265, 0]
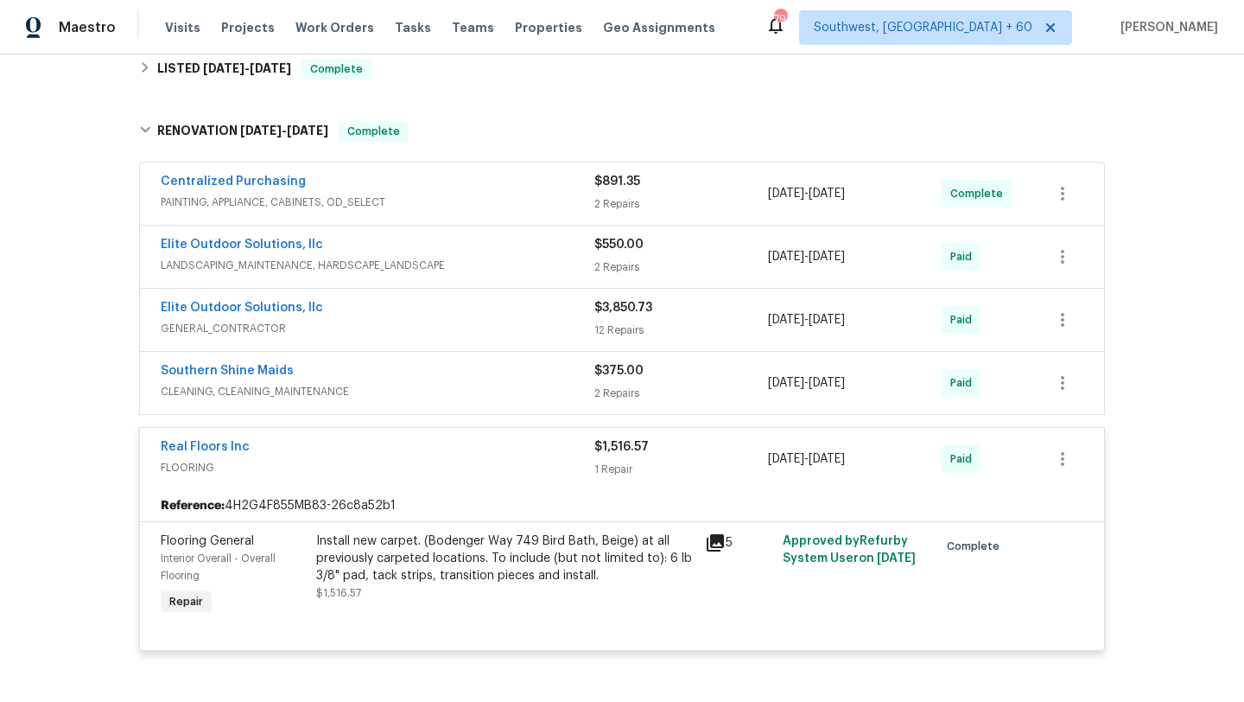
click at [548, 459] on span "FLOORING" at bounding box center [378, 467] width 434 height 17
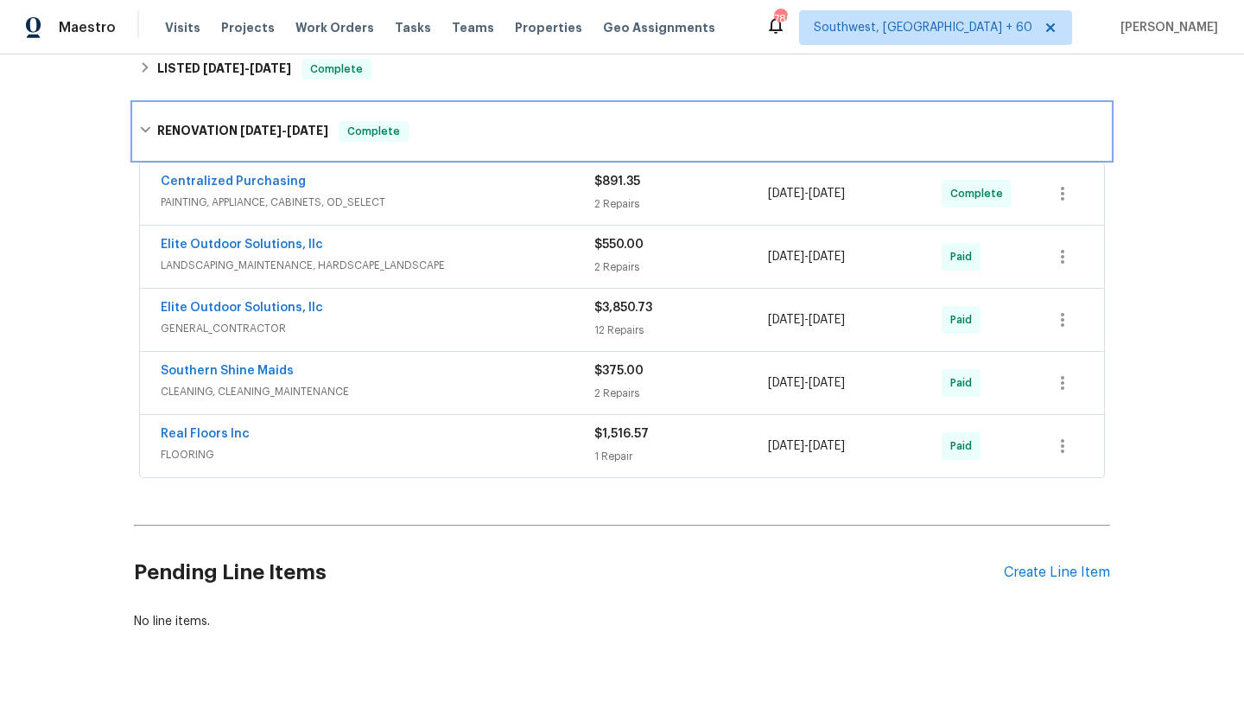
click at [154, 128] on div "RENOVATION 7/8/25 - 7/16/25 Complete" at bounding box center [622, 131] width 966 height 21
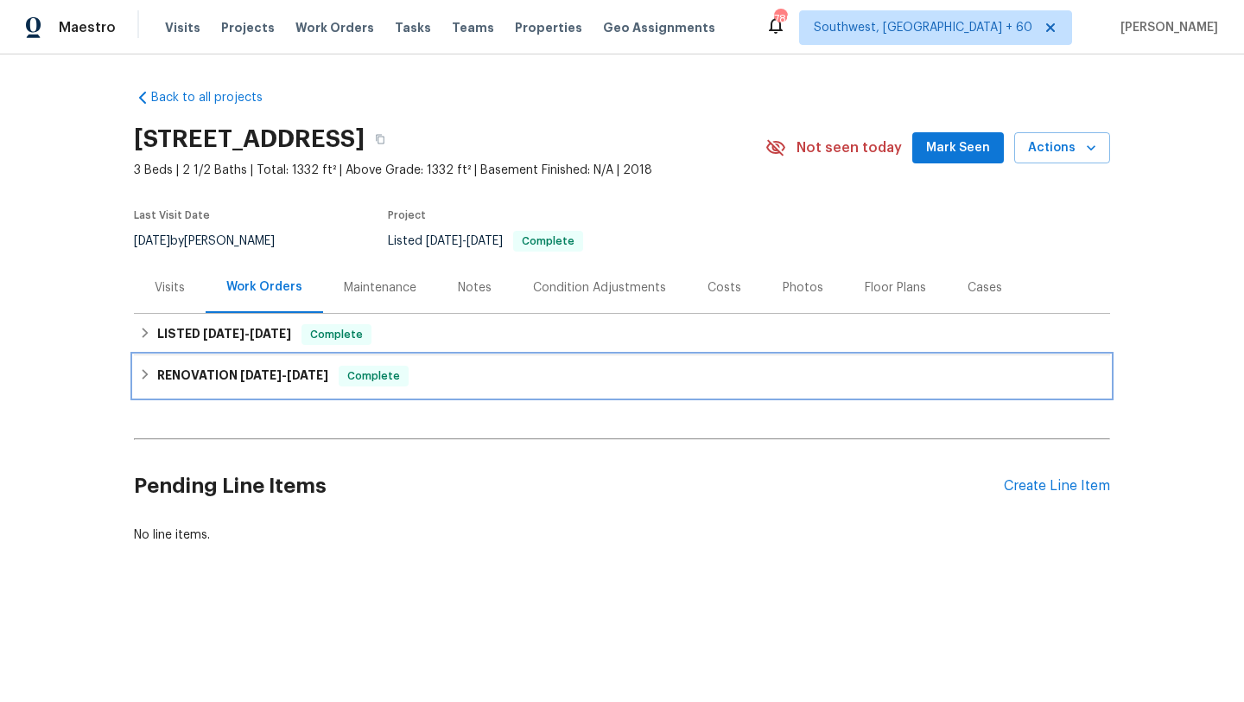
scroll to position [0, 0]
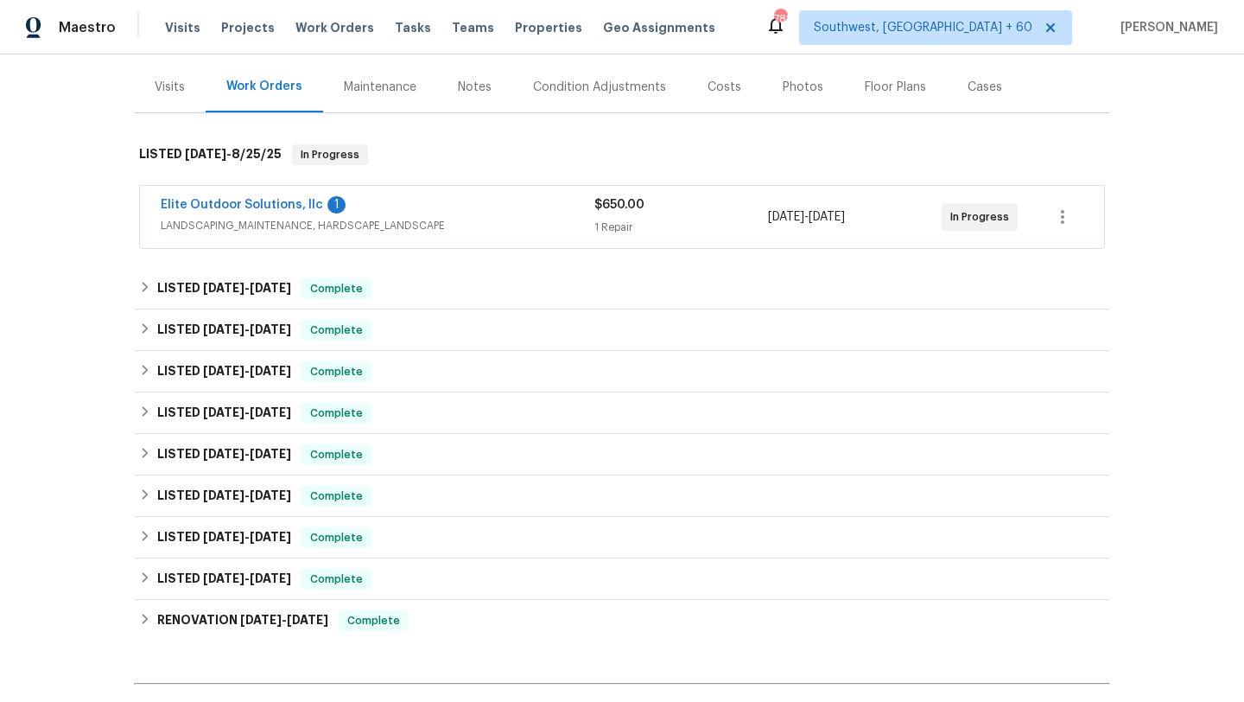
scroll to position [207, 0]
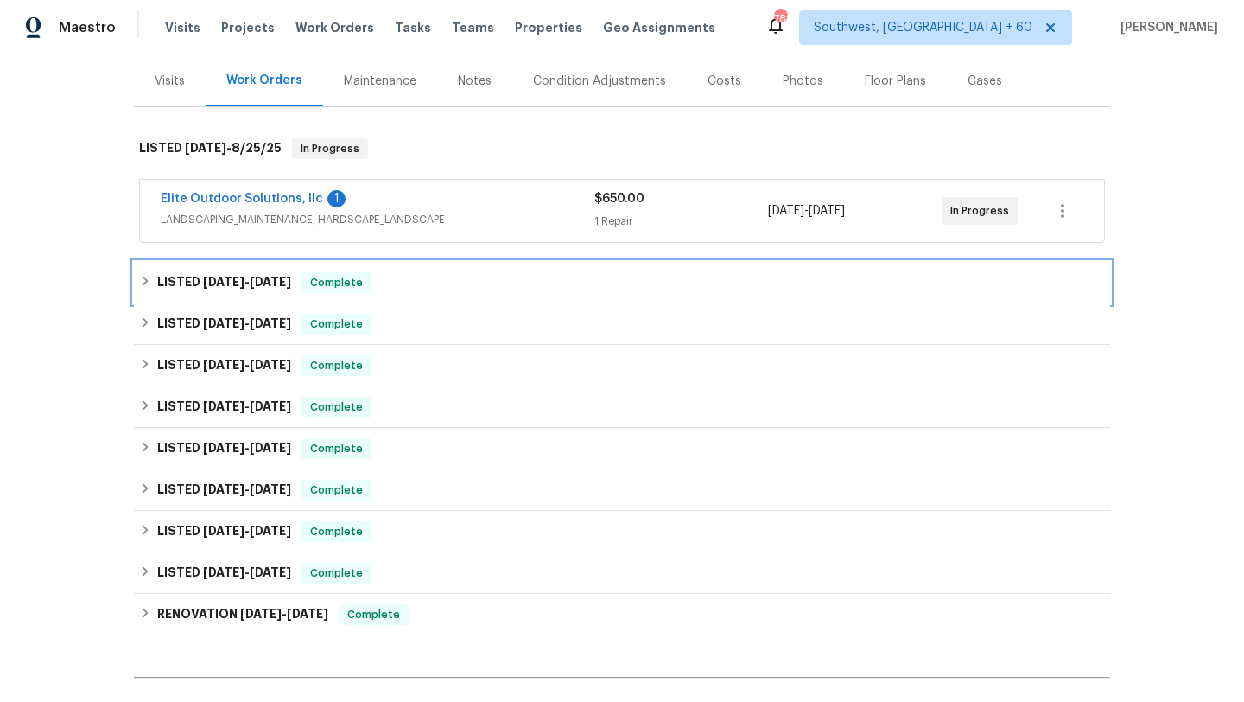
click at [226, 283] on span "[DATE]" at bounding box center [223, 282] width 41 height 12
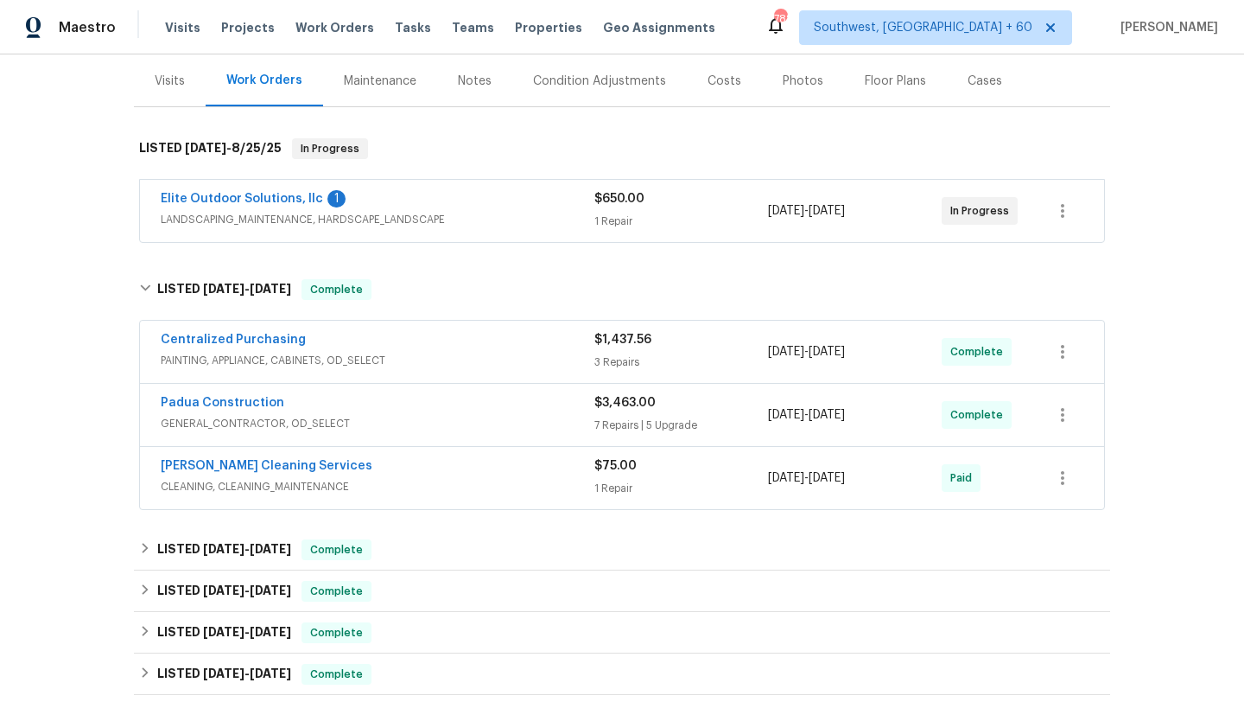
click at [608, 344] on span "$1,437.56" at bounding box center [623, 340] width 57 height 12
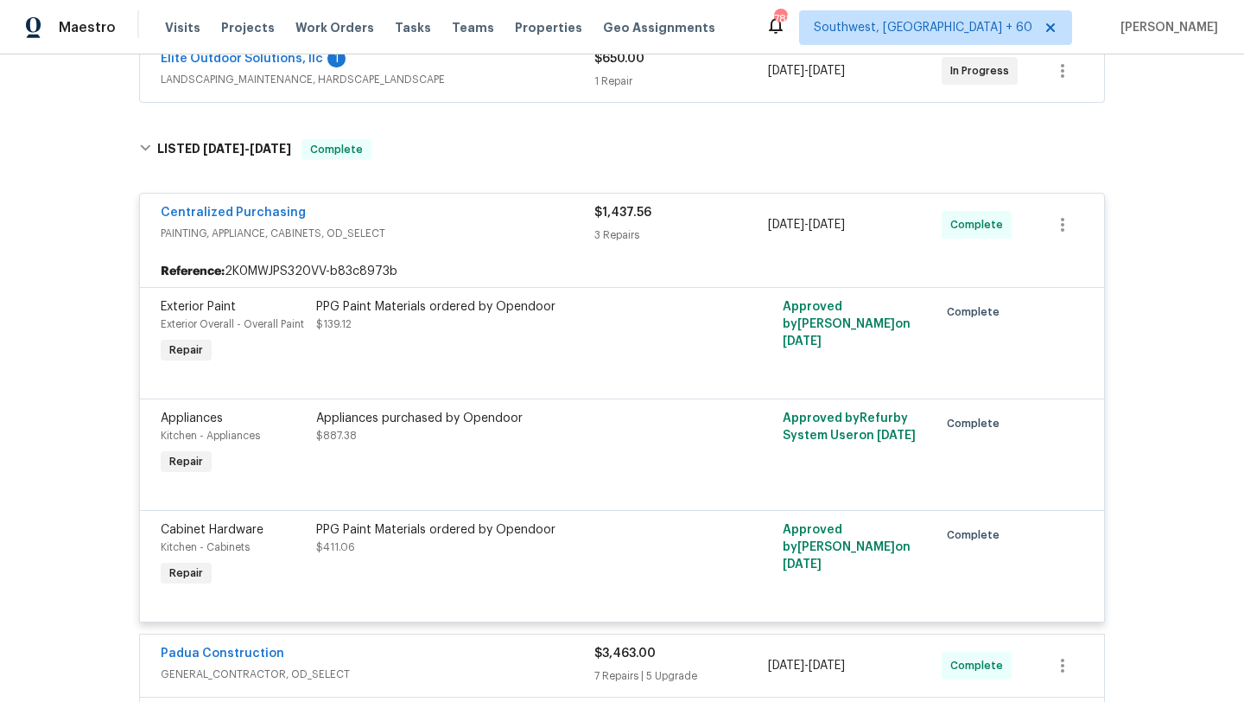
scroll to position [366, 0]
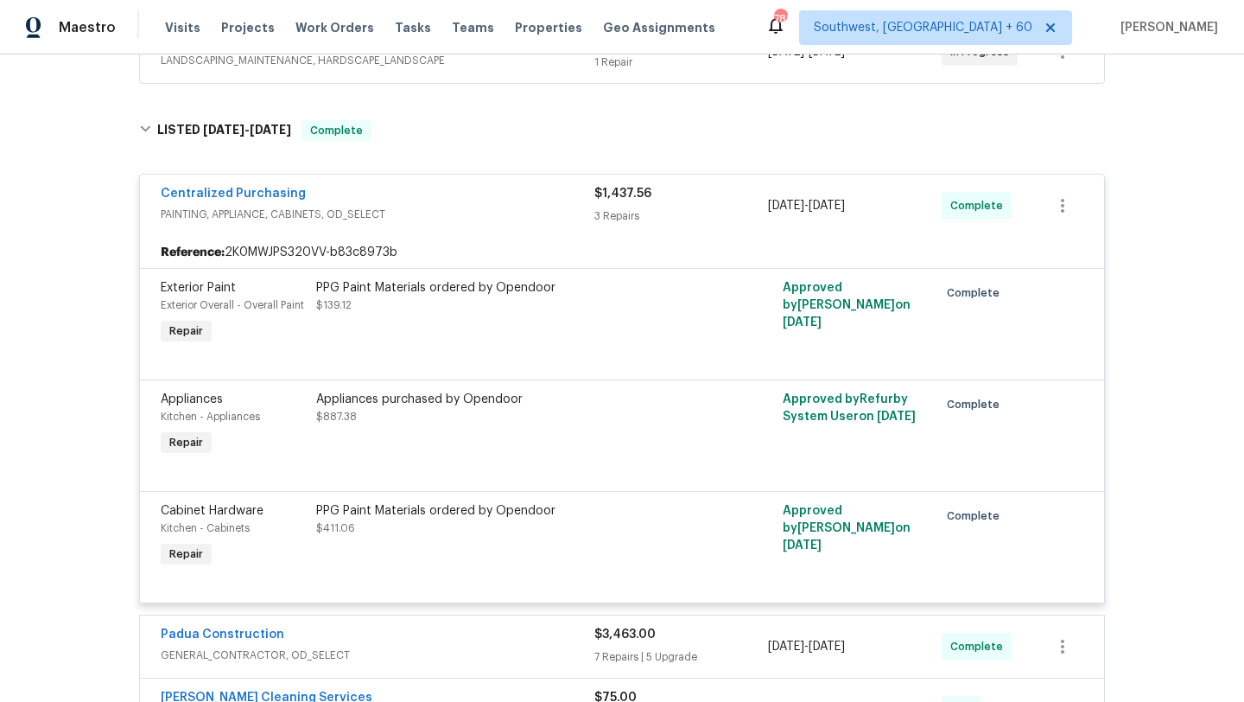
click at [440, 285] on div "PPG Paint Materials ordered by Opendoor" at bounding box center [505, 287] width 379 height 17
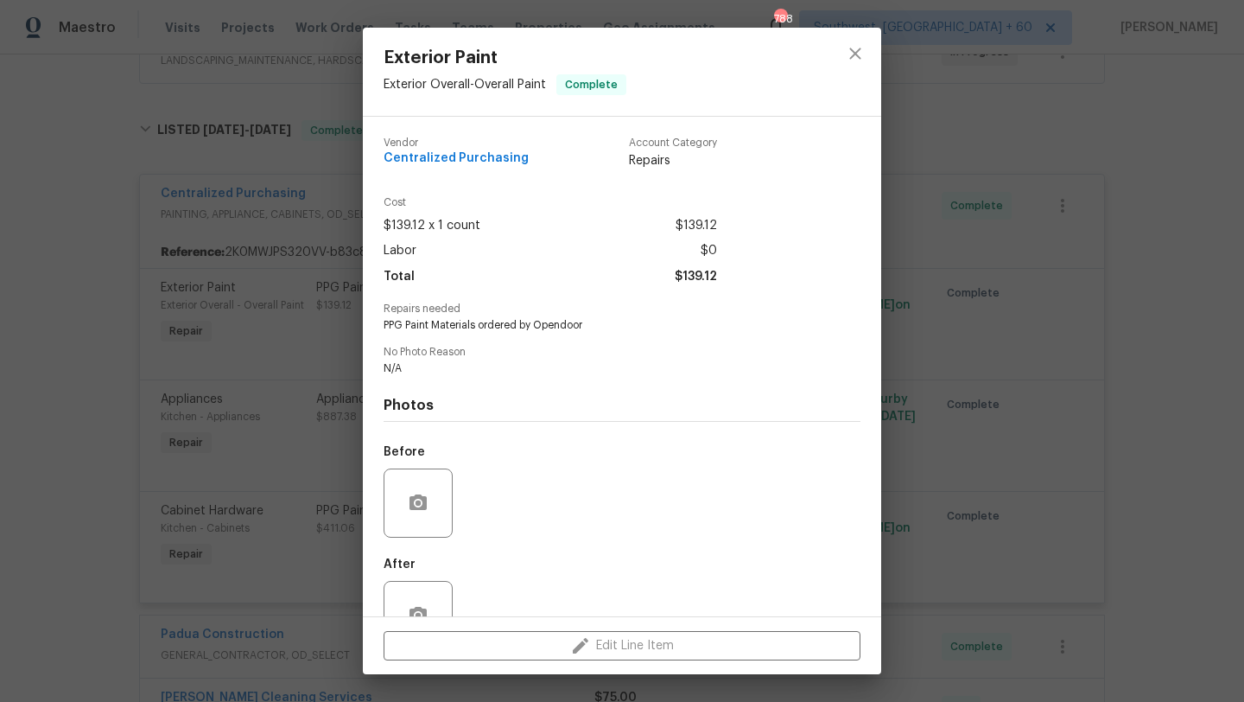
scroll to position [51, 0]
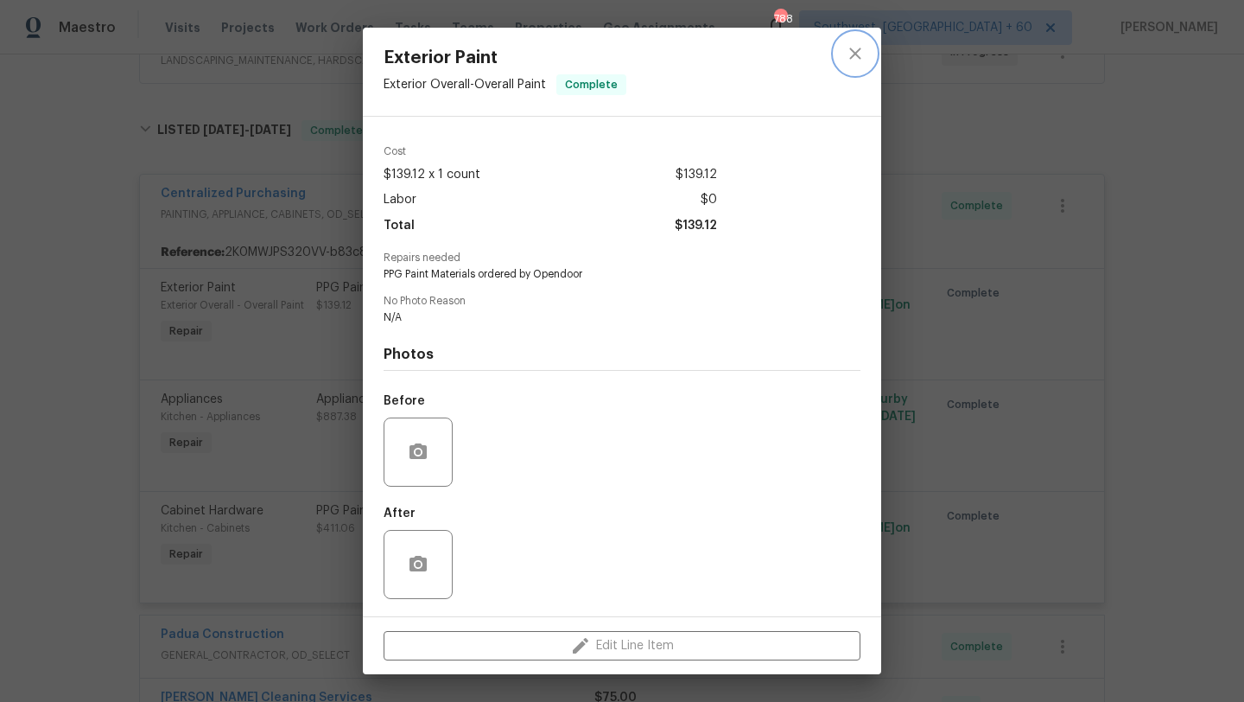
click at [854, 58] on icon "close" at bounding box center [855, 53] width 21 height 21
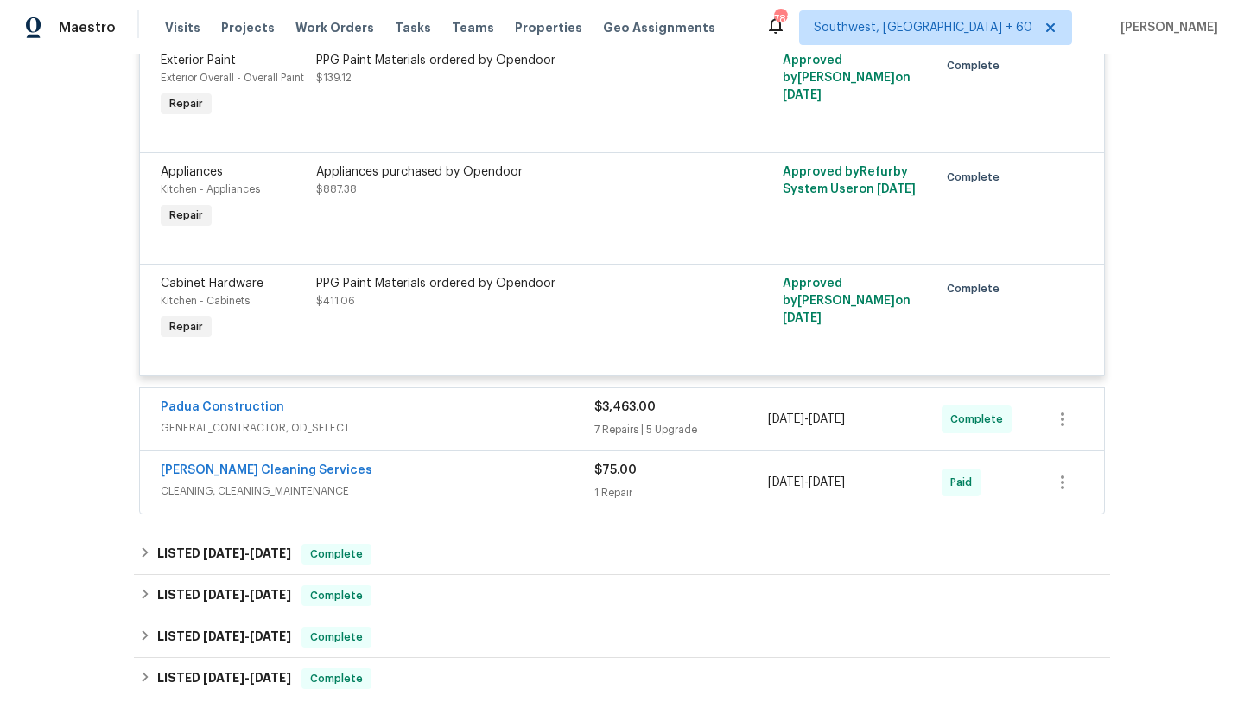
scroll to position [586, 0]
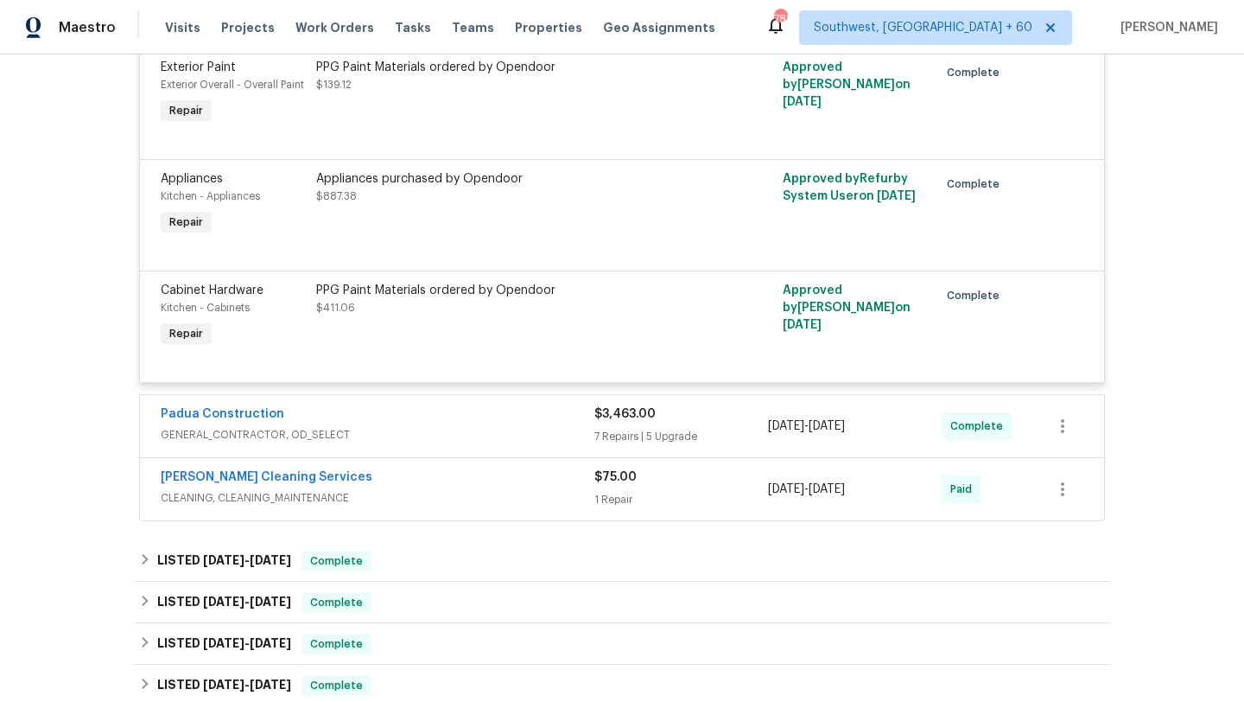
click at [381, 196] on div "Appliances purchased by Opendoor $887.38" at bounding box center [505, 187] width 379 height 35
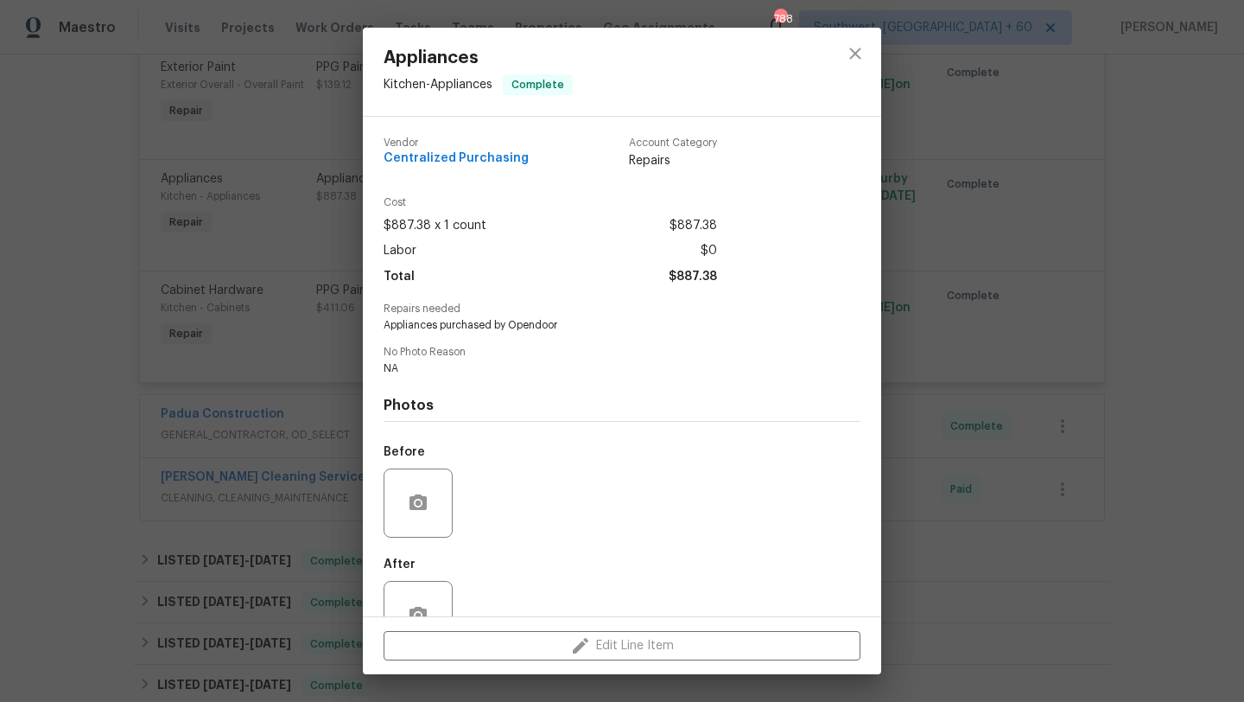
scroll to position [51, 0]
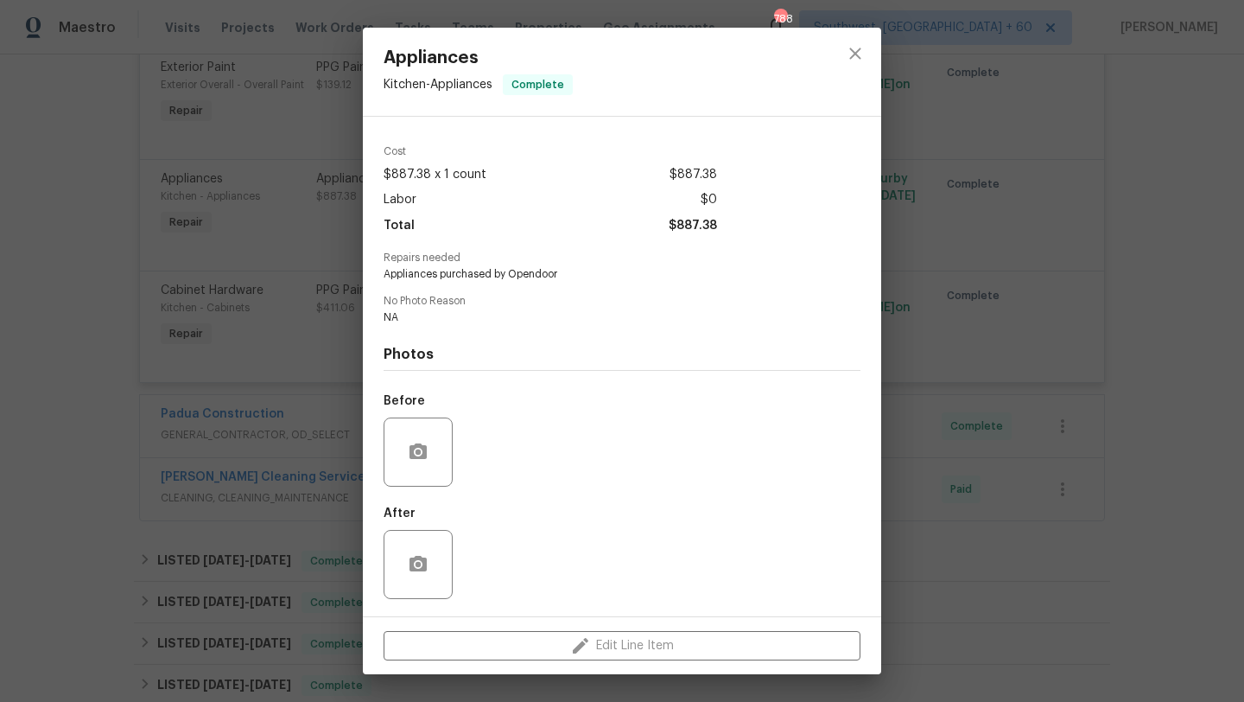
click at [311, 310] on div "Appliances Kitchen - Appliances Complete Vendor Centralized Purchasing Account …" at bounding box center [622, 351] width 1244 height 702
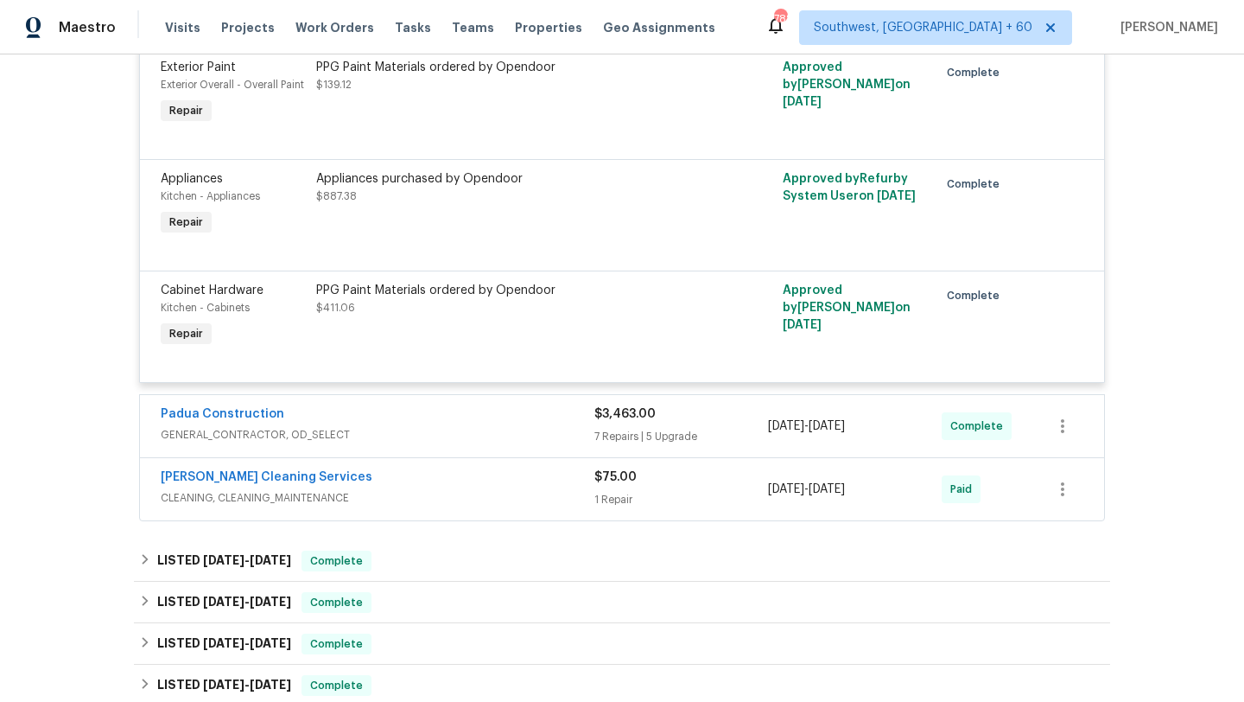
click at [321, 308] on span "$411.06" at bounding box center [335, 307] width 39 height 10
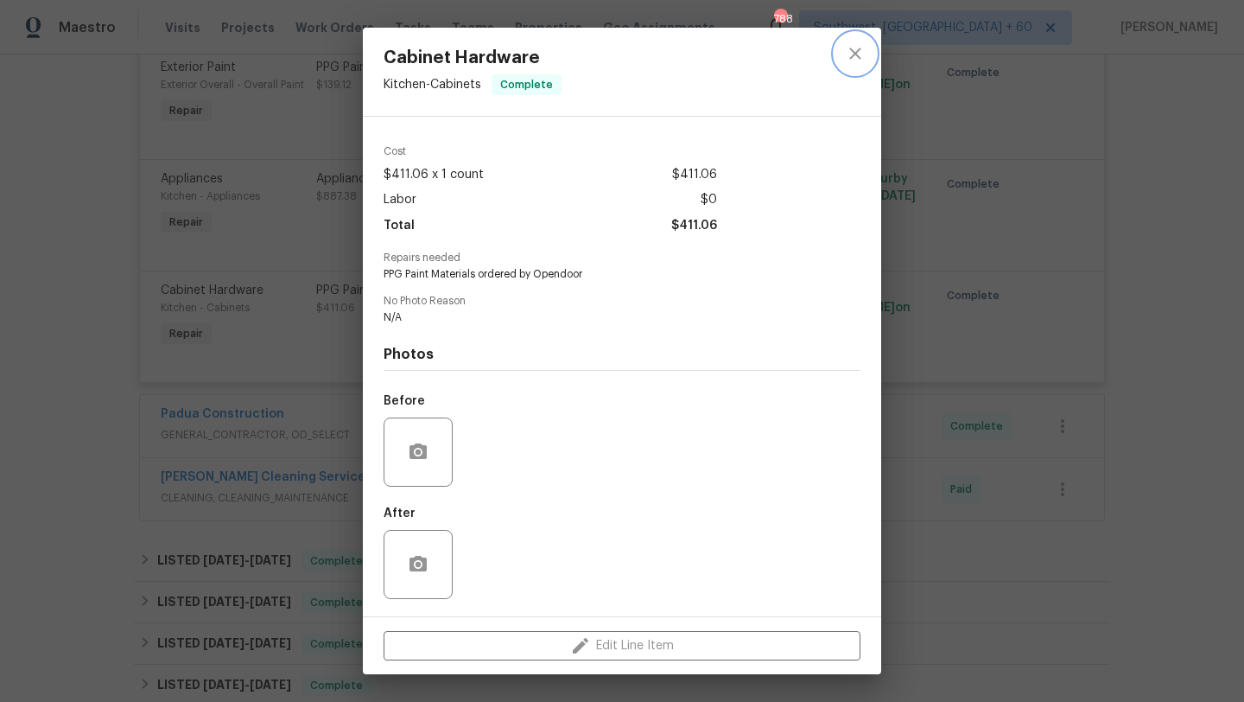
click at [856, 54] on icon "close" at bounding box center [854, 53] width 11 height 11
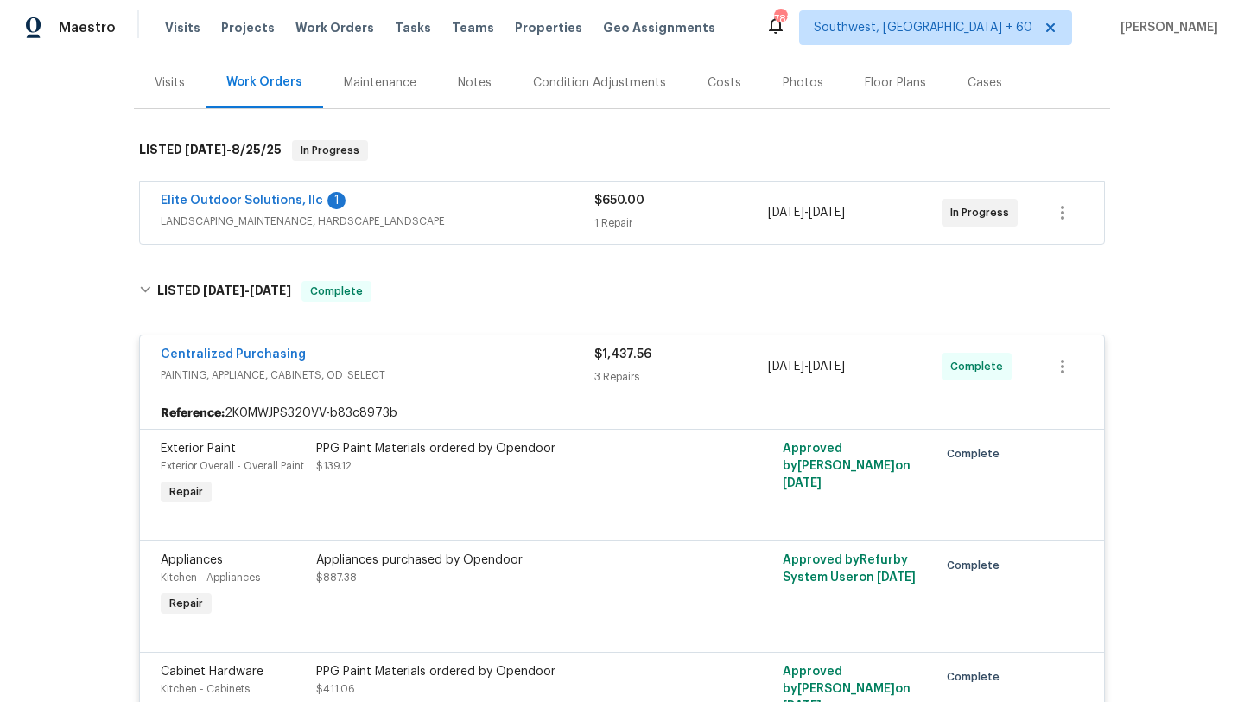
scroll to position [176, 0]
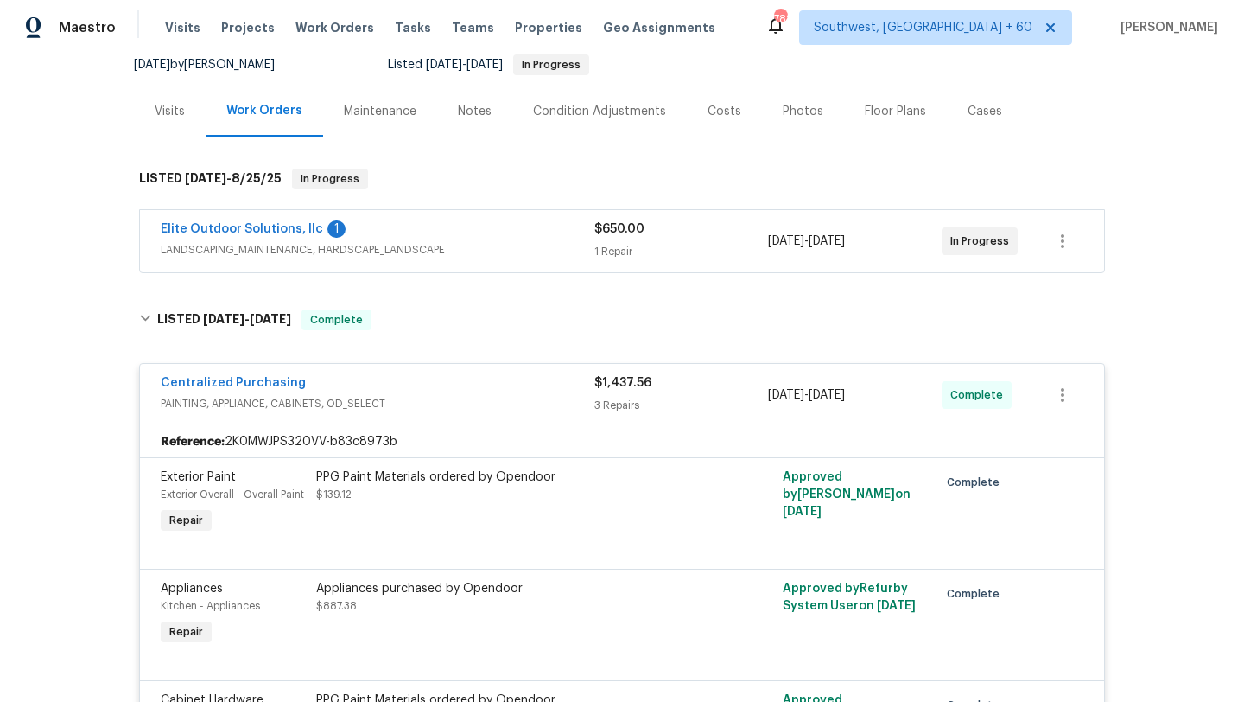
click at [312, 400] on span "PAINTING, APPLIANCE, CABINETS, OD_SELECT" at bounding box center [378, 403] width 434 height 17
